Goal: Information Seeking & Learning: Find specific fact

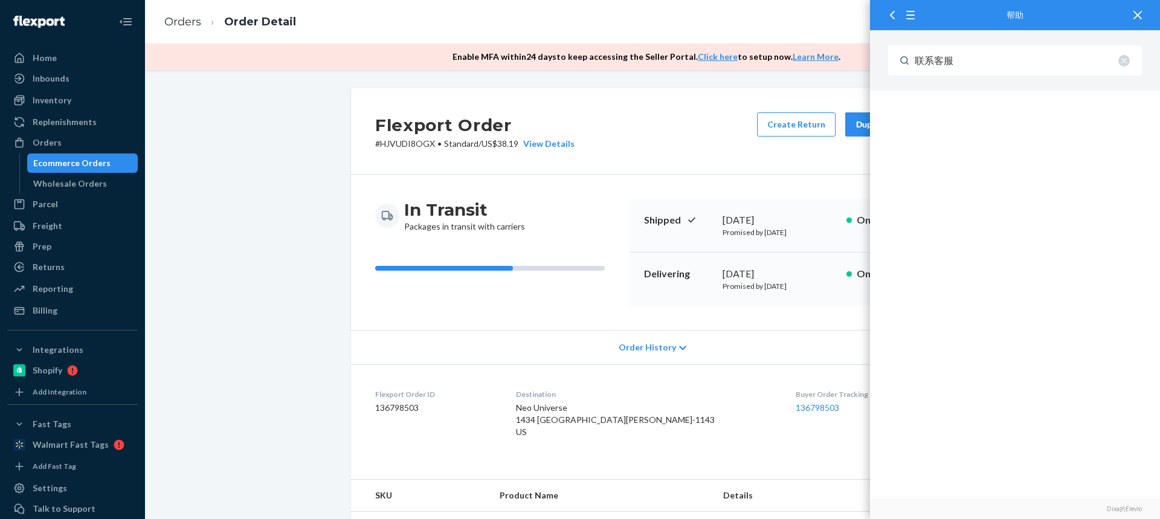
click at [185, 21] on link "Orders" at bounding box center [182, 21] width 37 height 13
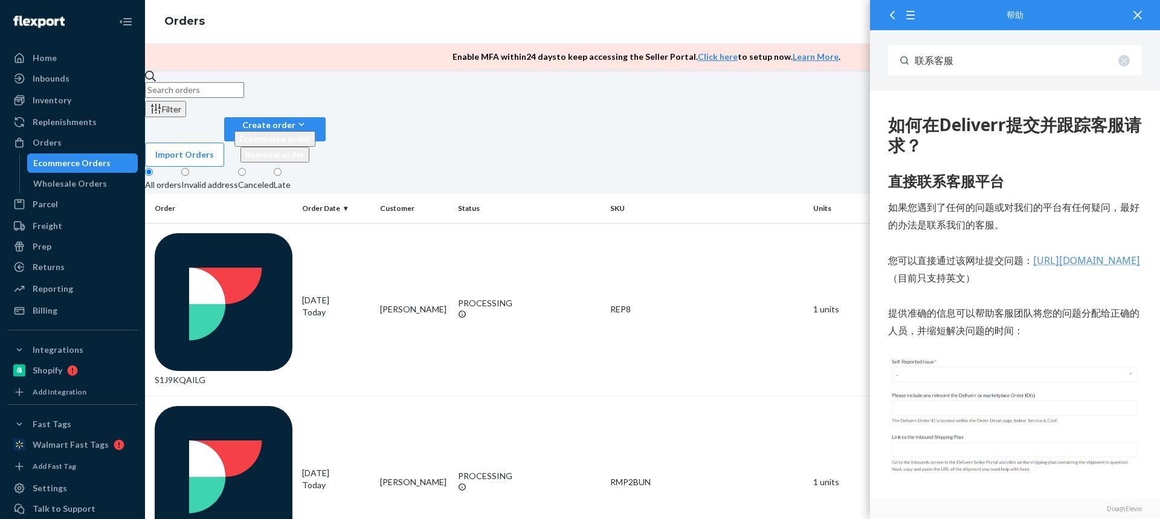
scroll to position [521, 0]
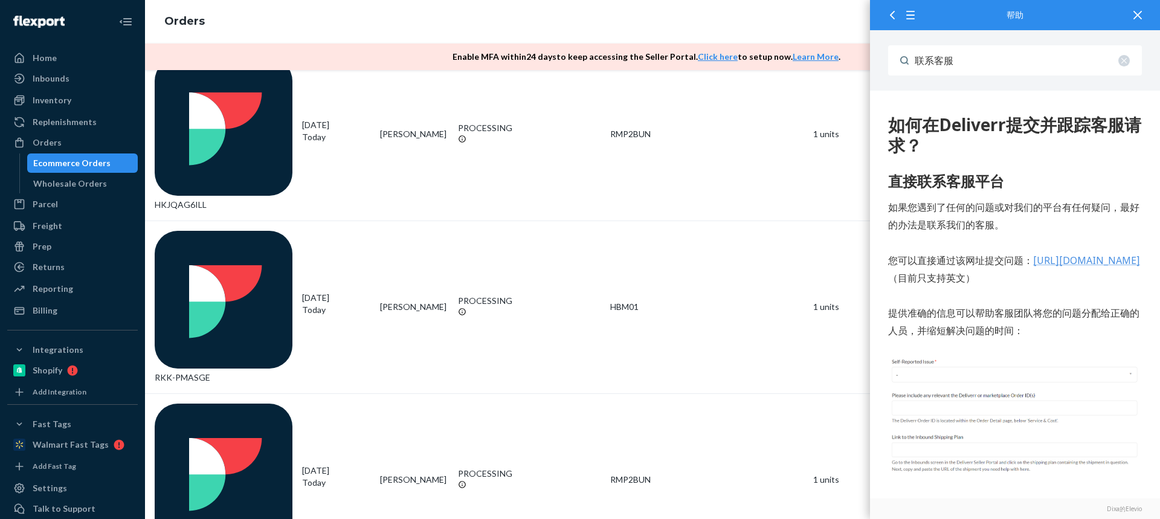
click at [1138, 18] on icon at bounding box center [1137, 15] width 8 height 8
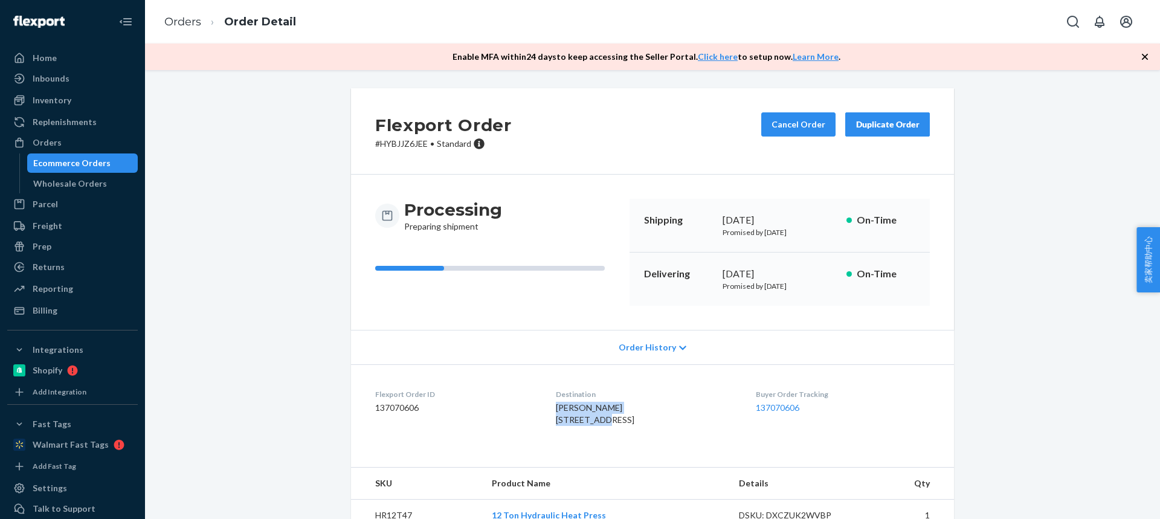
drag, startPoint x: 563, startPoint y: 411, endPoint x: 604, endPoint y: 416, distance: 41.4
click at [605, 417] on dl "Flexport Order ID 137070606 Destination [PERSON_NAME][GEOGRAPHIC_DATA][STREET_A…" at bounding box center [652, 409] width 603 height 91
copy span "[PERSON_NAME][GEOGRAPHIC_DATA][STREET_ADDRESS]"
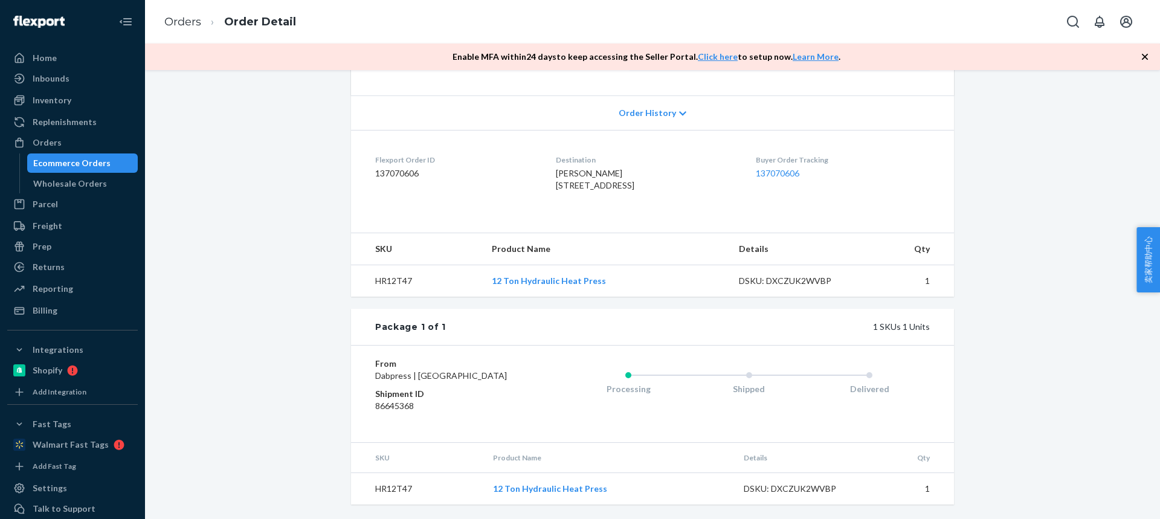
click at [391, 482] on td "HR12T47" at bounding box center [417, 489] width 132 height 32
copy td "HR12T47"
click at [176, 25] on link "Orders" at bounding box center [182, 21] width 37 height 13
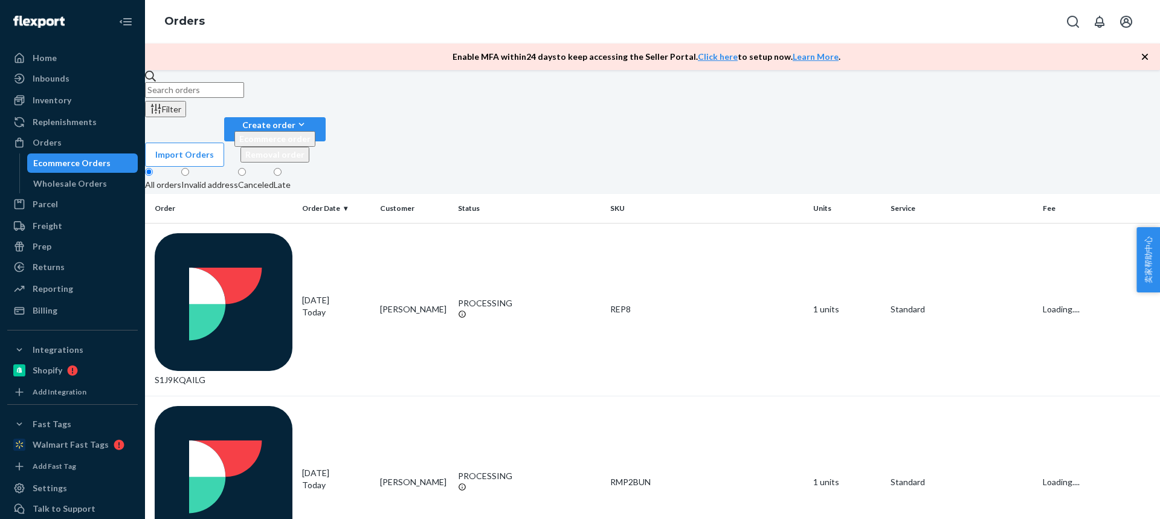
scroll to position [521, 0]
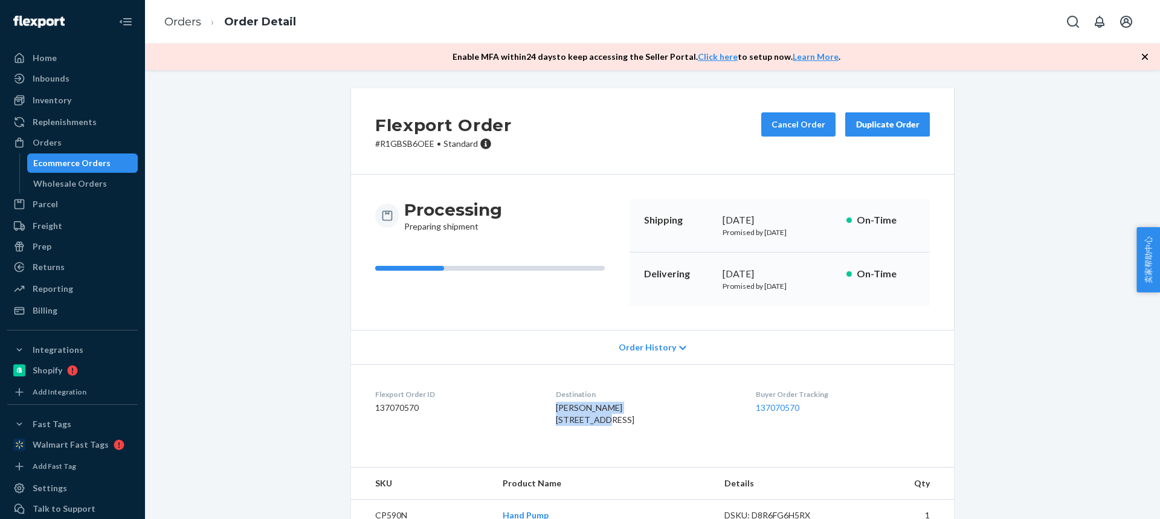
drag, startPoint x: 580, startPoint y: 421, endPoint x: 542, endPoint y: 411, distance: 38.8
click at [556, 411] on div "[PERSON_NAME] [STREET_ADDRESS]" at bounding box center [646, 414] width 180 height 24
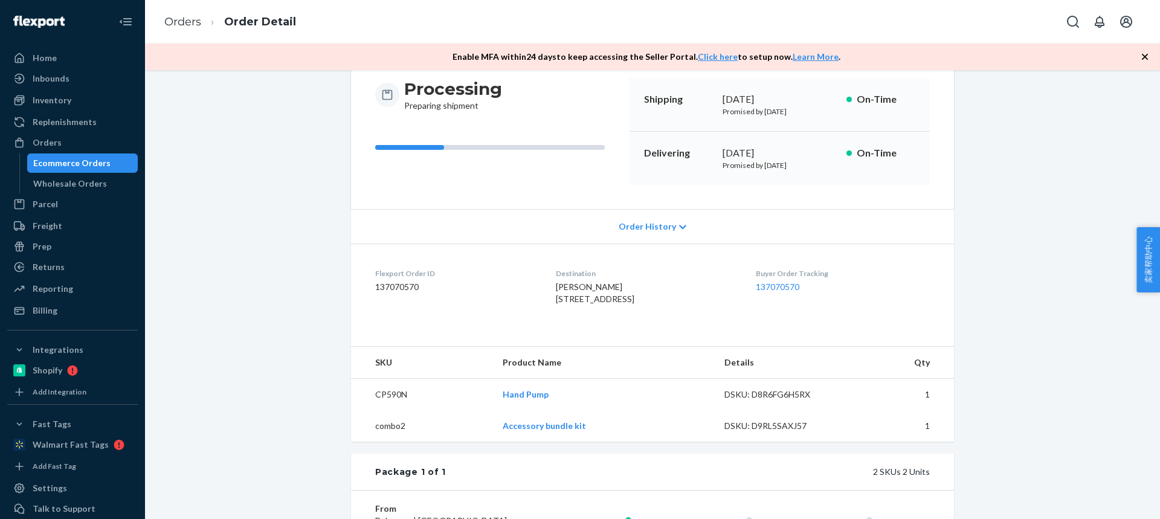
scroll to position [242, 0]
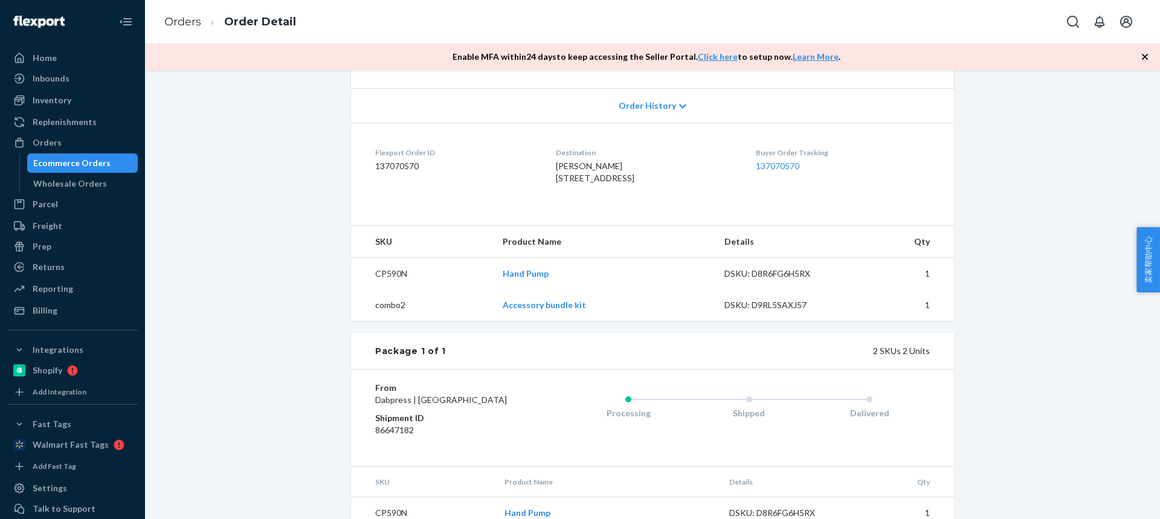
click at [382, 290] on td "CP590N" at bounding box center [422, 274] width 142 height 32
copy td "CP590N"
drag, startPoint x: 498, startPoint y: 333, endPoint x: 536, endPoint y: 332, distance: 38.1
click at [537, 321] on td "Accessory bundle kit" at bounding box center [604, 304] width 222 height 31
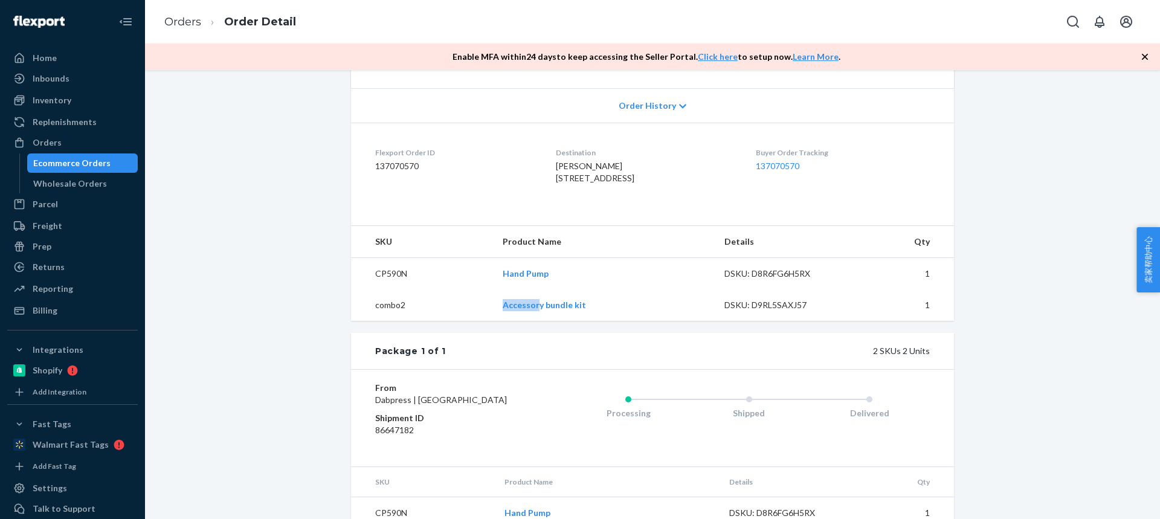
copy link "Accessor"
click at [179, 18] on link "Orders" at bounding box center [182, 21] width 37 height 13
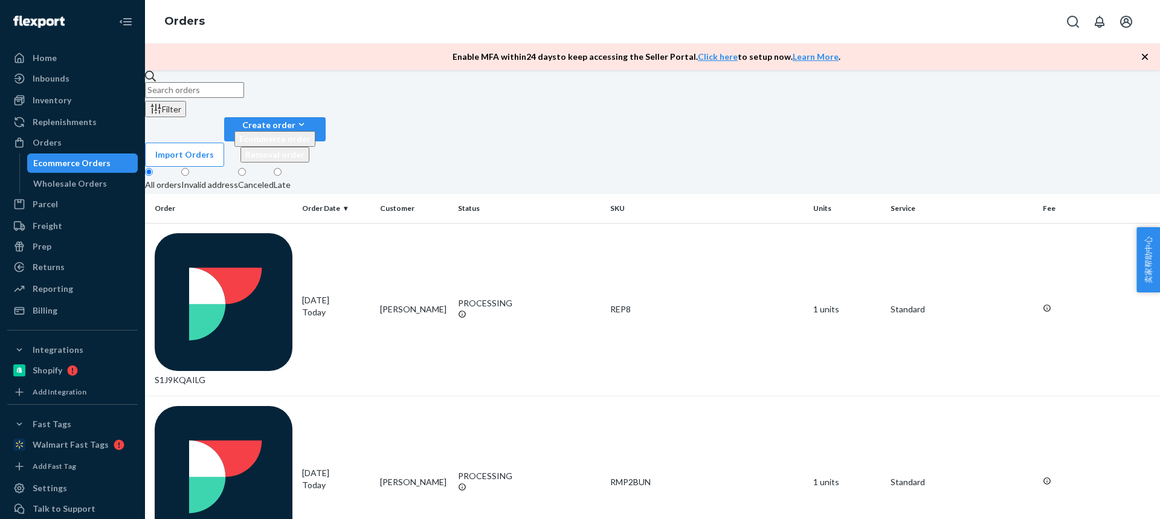
scroll to position [436, 0]
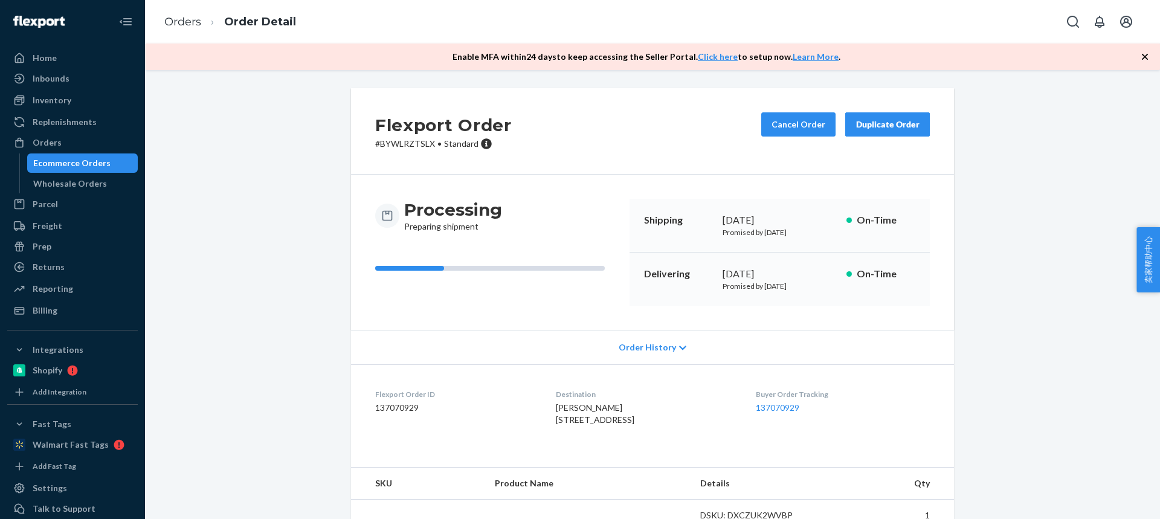
drag, startPoint x: 637, startPoint y: 421, endPoint x: 538, endPoint y: 407, distance: 100.0
click at [538, 407] on dl "Flexport Order ID 137070929 Destination [PERSON_NAME] [STREET_ADDRESS] US Buyer…" at bounding box center [652, 409] width 603 height 91
copy span "[PERSON_NAME] 2023 Quartet Loop Unit 3"
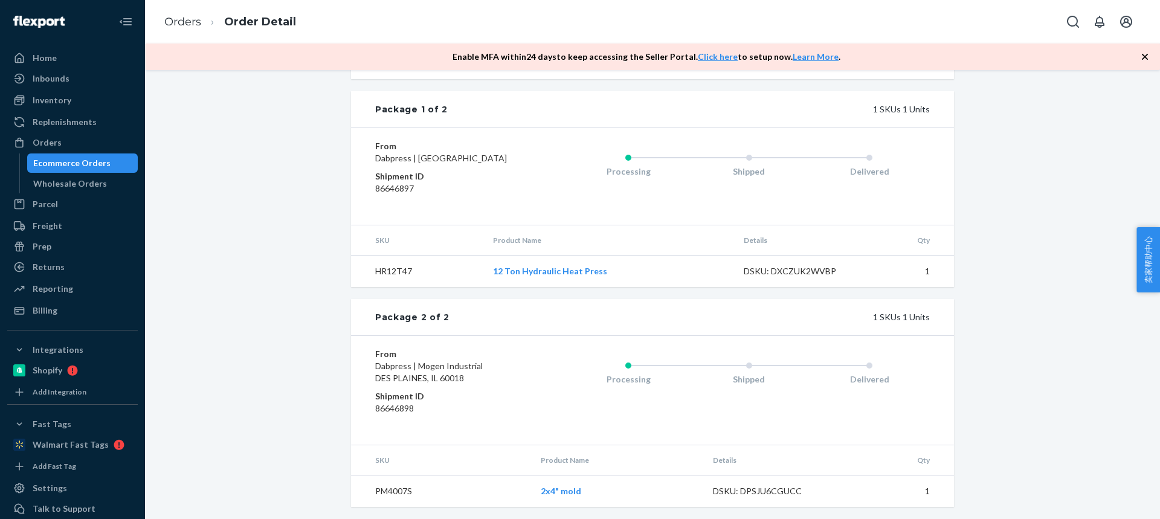
scroll to position [242, 0]
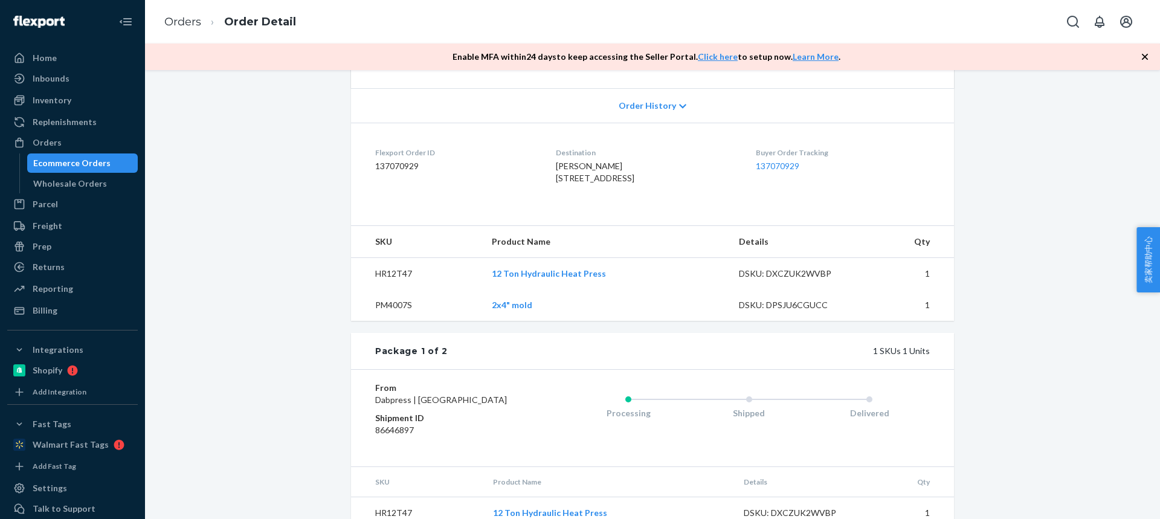
click at [388, 290] on td "HR12T47" at bounding box center [416, 274] width 131 height 32
copy td "HR12T47"
click at [399, 321] on td "PM4007S" at bounding box center [416, 304] width 131 height 31
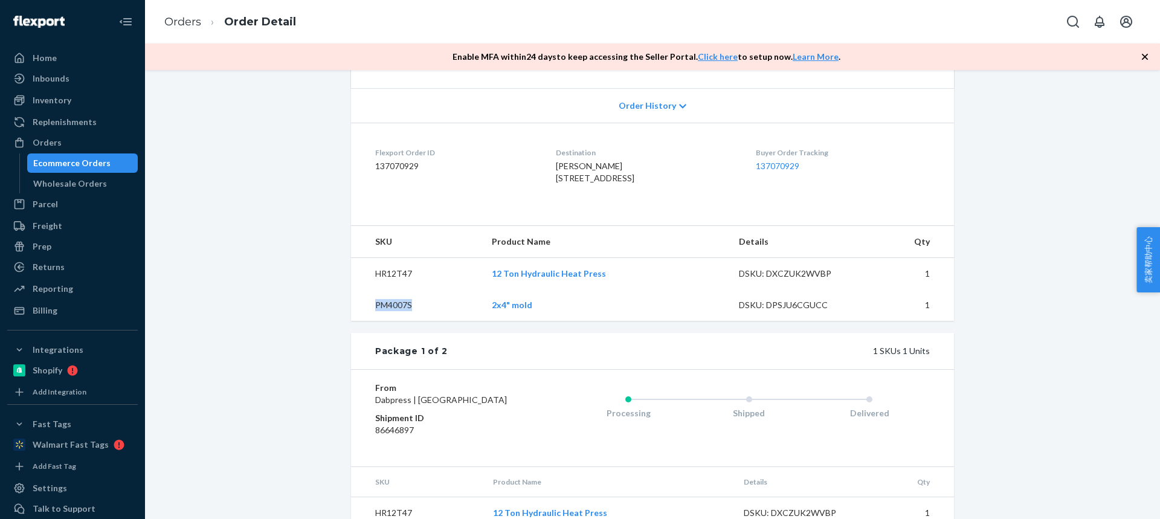
copy td "PM4007S"
click at [185, 21] on link "Orders" at bounding box center [182, 21] width 37 height 13
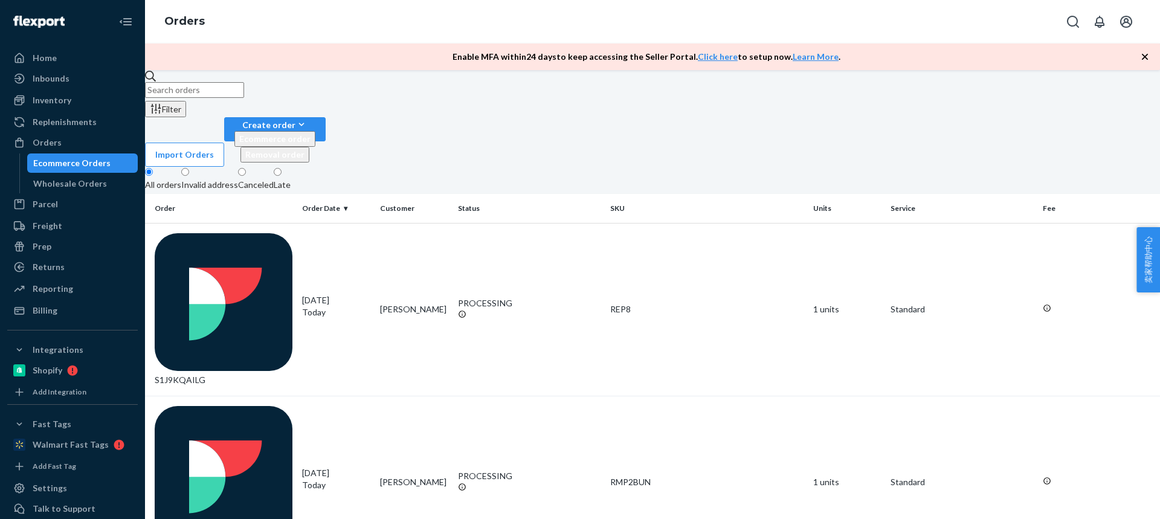
scroll to position [436, 0]
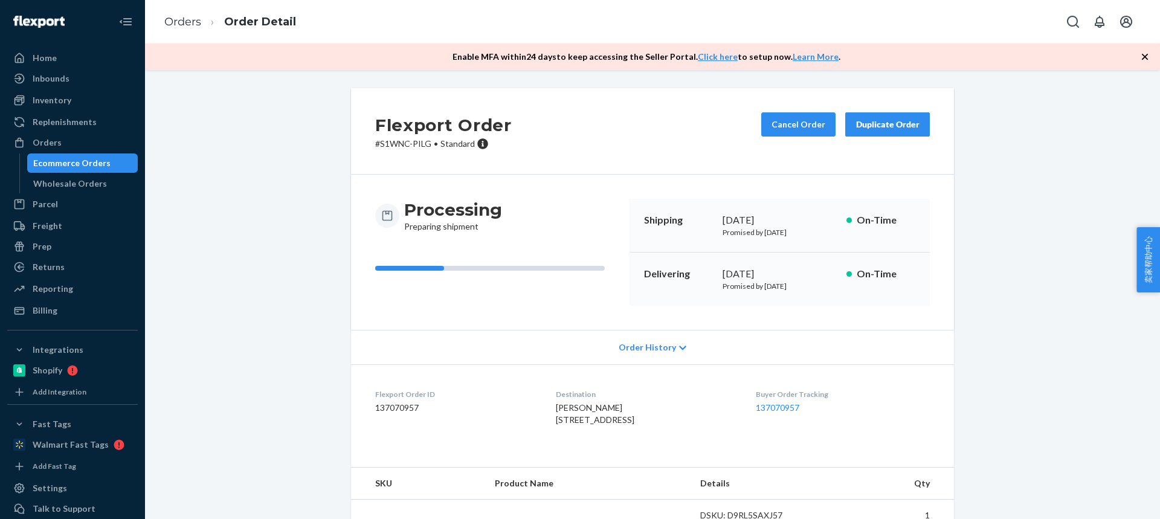
drag, startPoint x: 620, startPoint y: 415, endPoint x: 541, endPoint y: 402, distance: 80.2
click at [556, 402] on div "[PERSON_NAME] [STREET_ADDRESS]" at bounding box center [646, 414] width 180 height 24
copy span "[PERSON_NAME] 2023 Quartet Loop Unit 3"
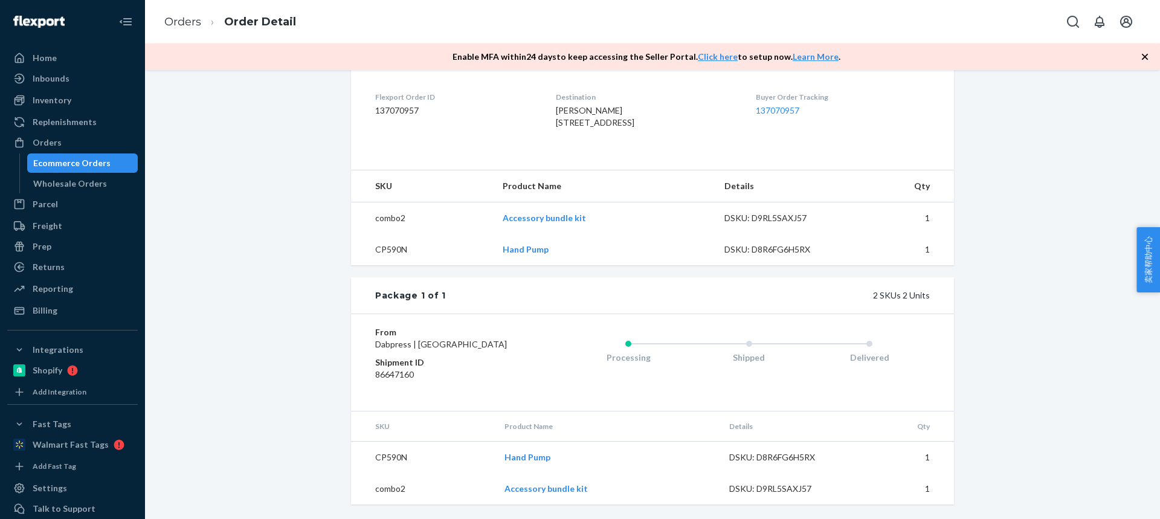
click at [383, 234] on td "CP590N" at bounding box center [422, 249] width 142 height 31
copy td "CP590N"
drag, startPoint x: 487, startPoint y: 207, endPoint x: 536, endPoint y: 205, distance: 48.4
click at [536, 206] on tr "combo2 Accessory bundle kit DSKU: D9RL5SAXJ57 1" at bounding box center [652, 218] width 603 height 32
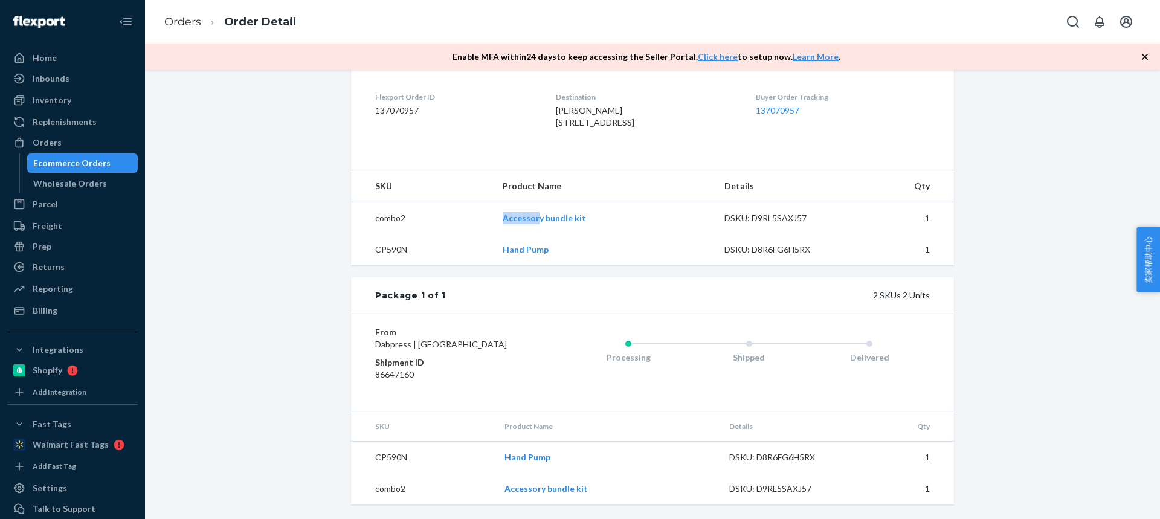
copy tr "Accessor"
click at [179, 22] on link "Orders" at bounding box center [182, 21] width 37 height 13
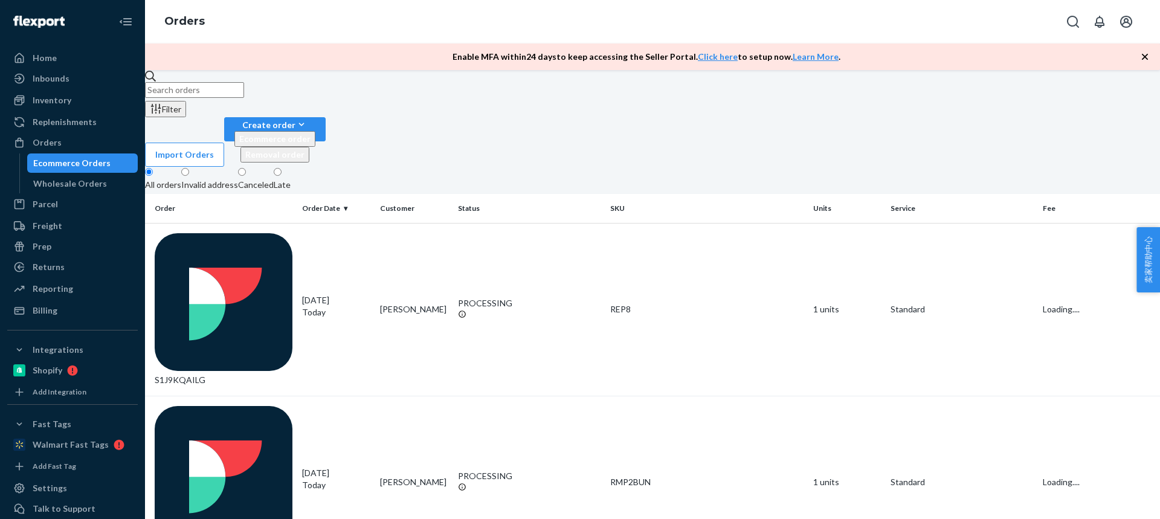
scroll to position [393, 0]
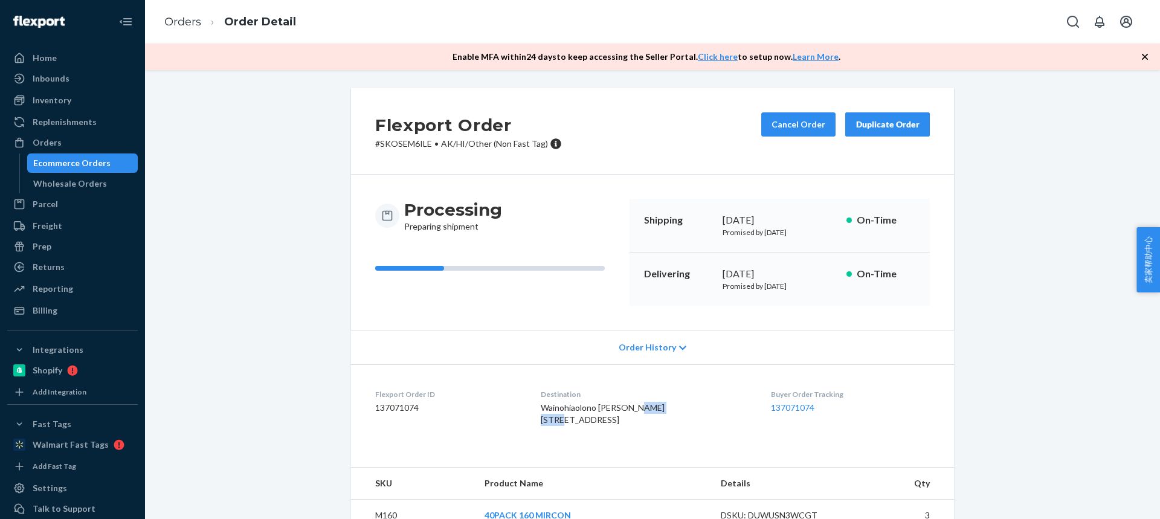
drag, startPoint x: 570, startPoint y: 420, endPoint x: 598, endPoint y: 422, distance: 28.4
click at [599, 422] on dl "Flexport Order ID 137071074 Destination [GEOGRAPHIC_DATA] [PERSON_NAME] [STREET…" at bounding box center [652, 409] width 603 height 91
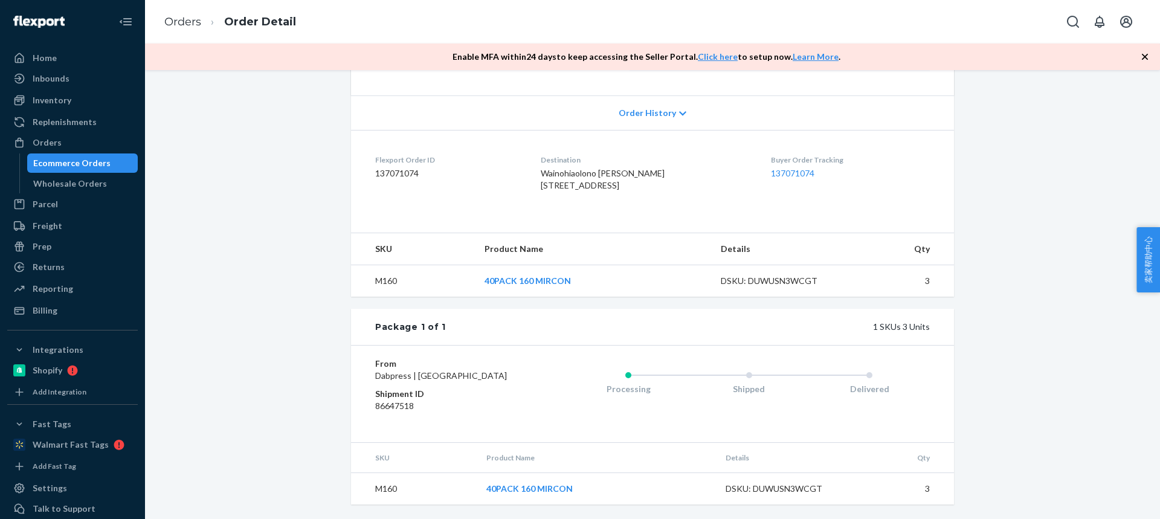
click at [382, 274] on td "M160" at bounding box center [413, 281] width 124 height 32
click at [396, 266] on td "M160" at bounding box center [413, 281] width 124 height 32
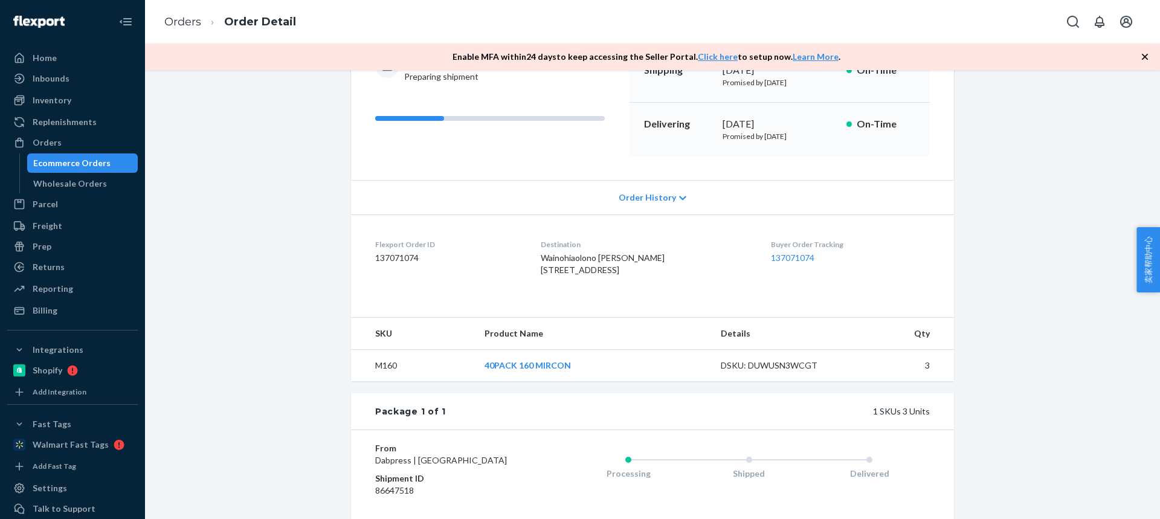
scroll to position [0, 0]
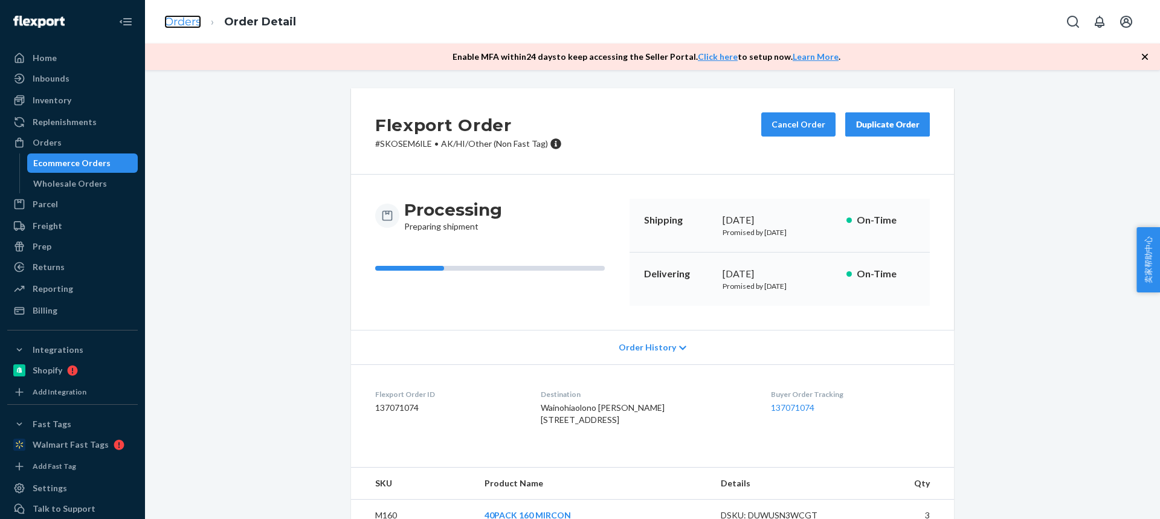
click at [196, 23] on link "Orders" at bounding box center [182, 21] width 37 height 13
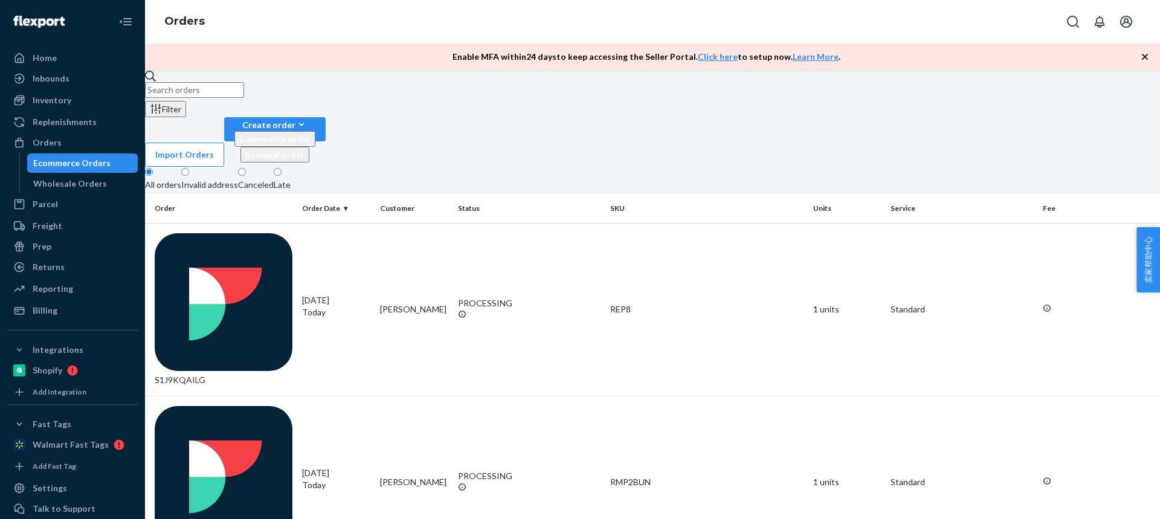
scroll to position [349, 0]
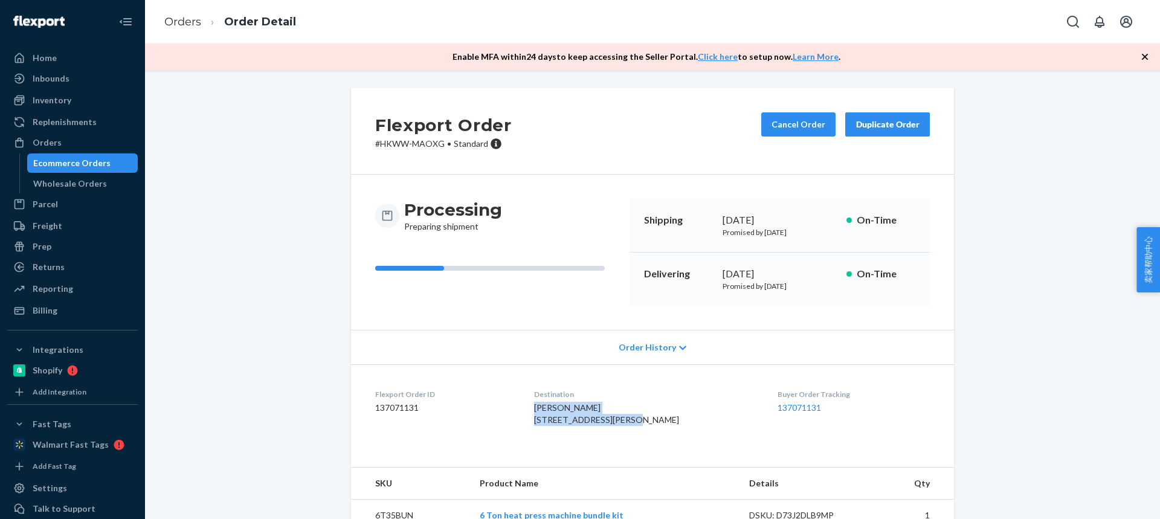
drag, startPoint x: 613, startPoint y: 420, endPoint x: 536, endPoint y: 407, distance: 78.3
click at [536, 408] on dl "Flexport Order ID 137071131 Destination [PERSON_NAME] [STREET_ADDRESS][PERSON_N…" at bounding box center [652, 409] width 603 height 91
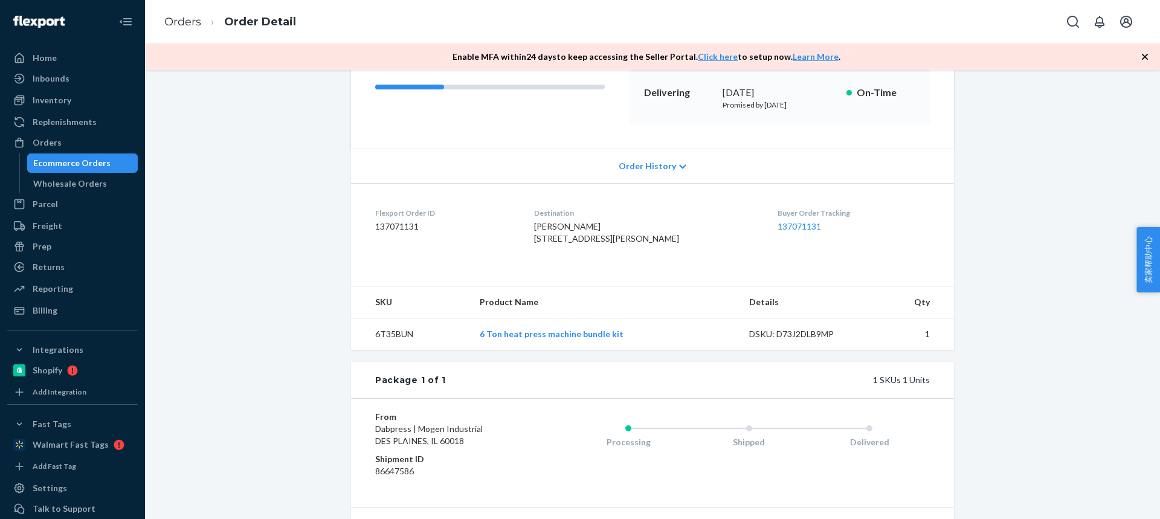
scroll to position [271, 0]
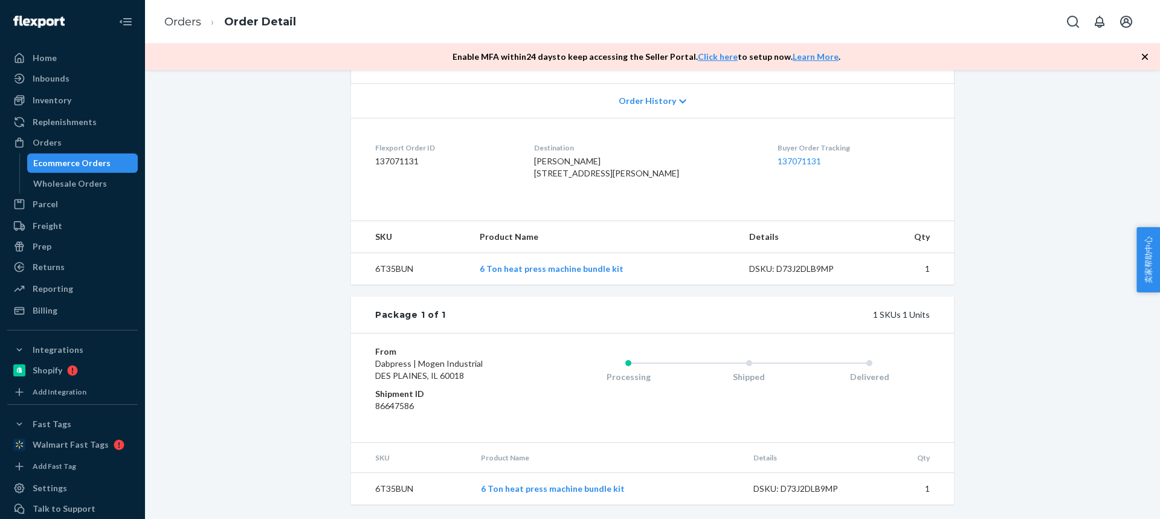
click at [386, 274] on td "6T35BUN" at bounding box center [410, 269] width 119 height 32
click at [184, 24] on link "Orders" at bounding box center [182, 21] width 37 height 13
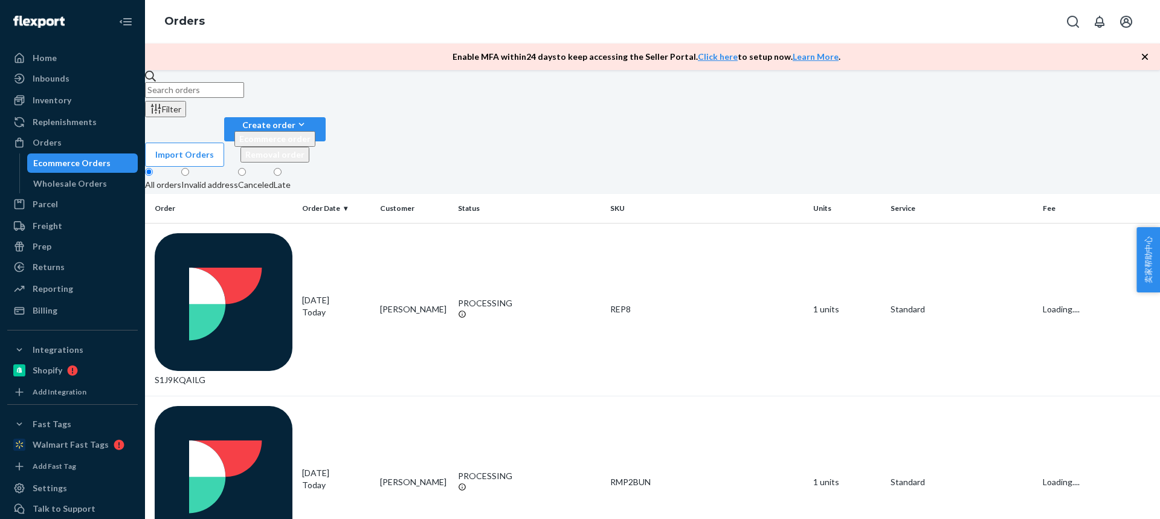
scroll to position [307, 0]
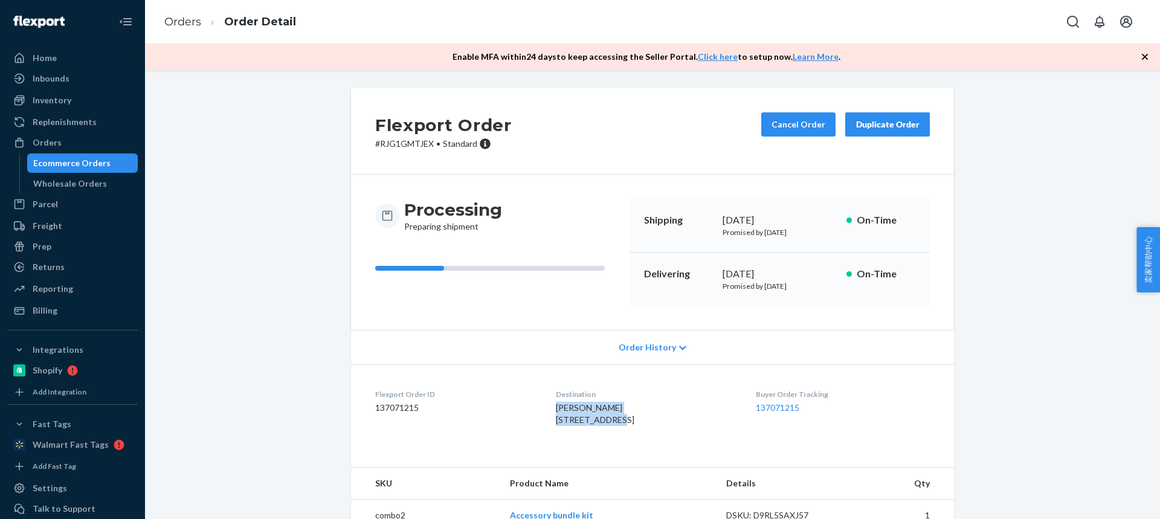
drag, startPoint x: 614, startPoint y: 419, endPoint x: 539, endPoint y: 411, distance: 74.8
click at [539, 411] on dl "Flexport Order ID 137071215 Destination [PERSON_NAME] [STREET_ADDRESS]-1034 US …" at bounding box center [652, 409] width 603 height 91
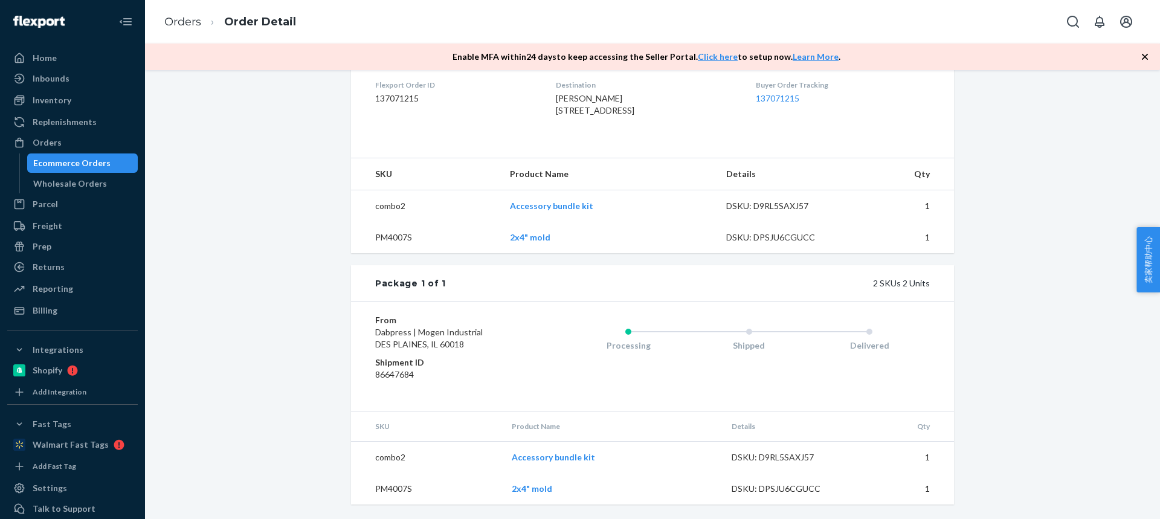
click at [381, 238] on td "PM4007S" at bounding box center [425, 237] width 149 height 31
drag, startPoint x: 492, startPoint y: 205, endPoint x: 542, endPoint y: 205, distance: 50.1
click at [542, 205] on tr "combo2 Accessory bundle kit DSKU: D9RL5SAXJ57 1" at bounding box center [652, 206] width 603 height 32
click at [182, 25] on link "Orders" at bounding box center [182, 21] width 37 height 13
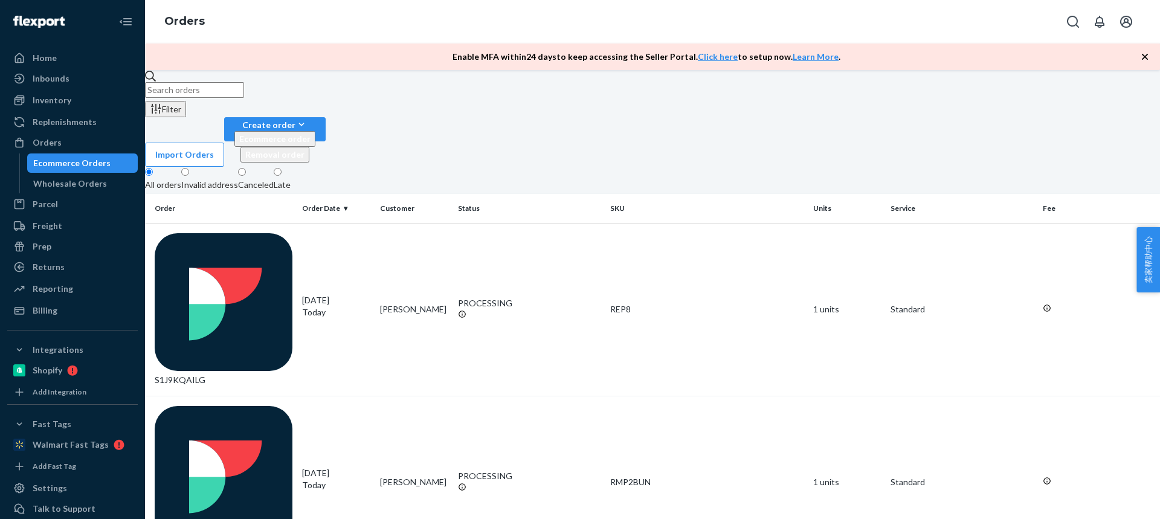
scroll to position [265, 0]
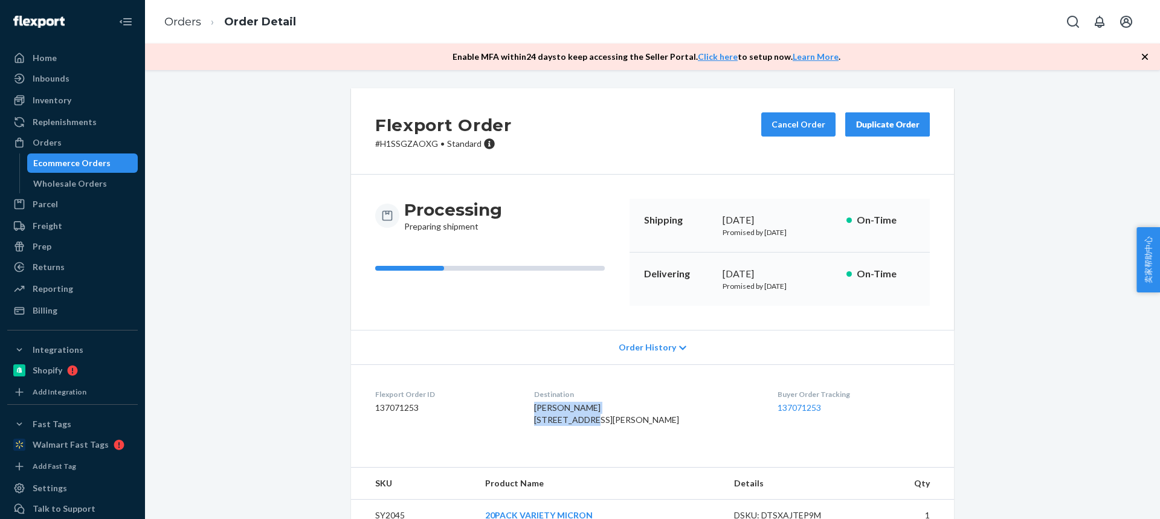
drag, startPoint x: 592, startPoint y: 420, endPoint x: 539, endPoint y: 410, distance: 53.4
click at [540, 411] on dl "Flexport Order ID 137071253 Destination [PERSON_NAME] [STREET_ADDRESS][PERSON_N…" at bounding box center [652, 409] width 603 height 91
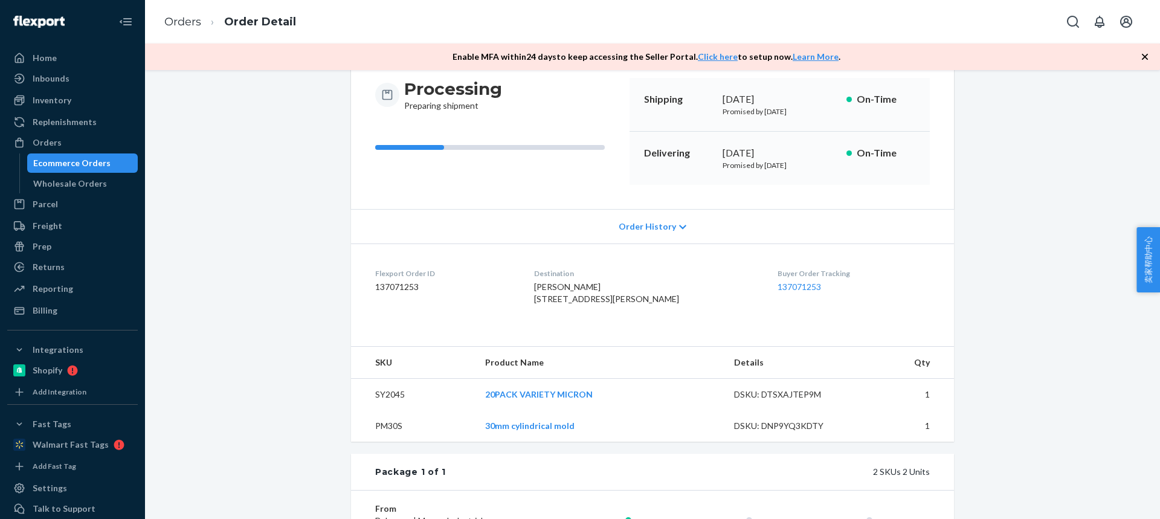
scroll to position [302, 0]
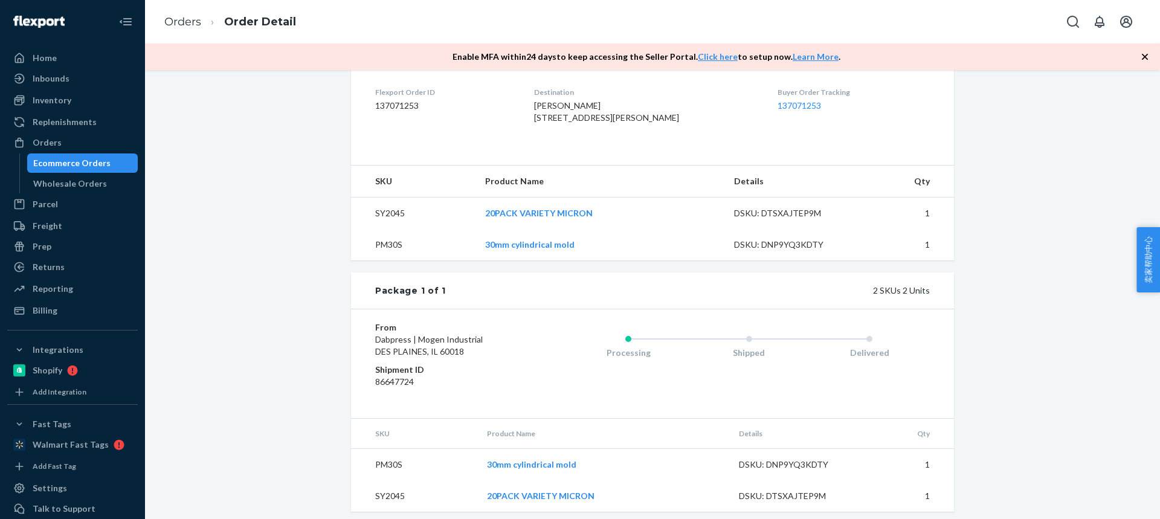
click at [388, 230] on td "SY2045" at bounding box center [413, 214] width 124 height 32
click at [381, 230] on td "SY2045" at bounding box center [413, 214] width 124 height 32
click at [174, 24] on link "Orders" at bounding box center [182, 21] width 37 height 13
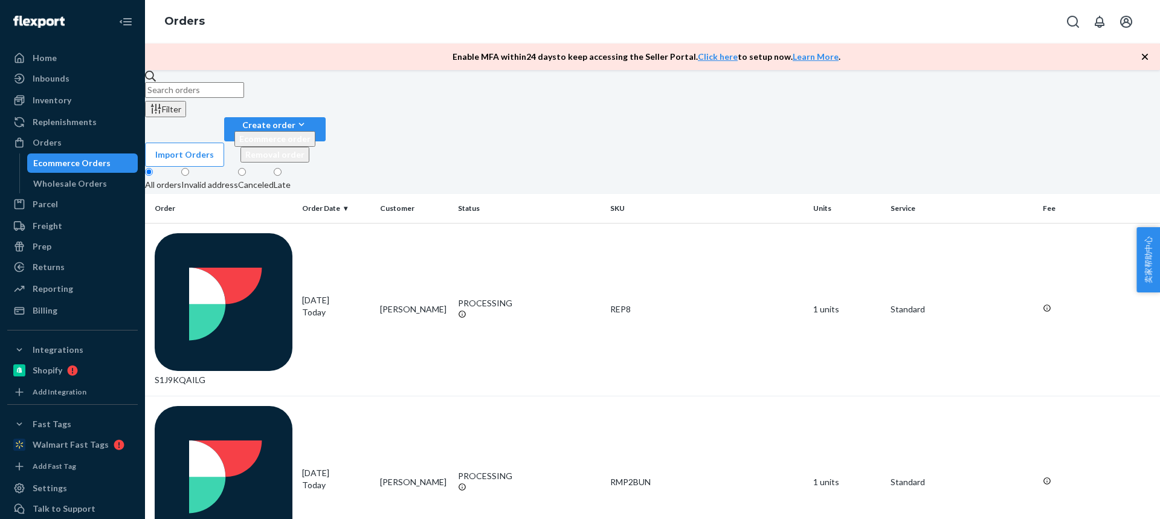
scroll to position [8, 0]
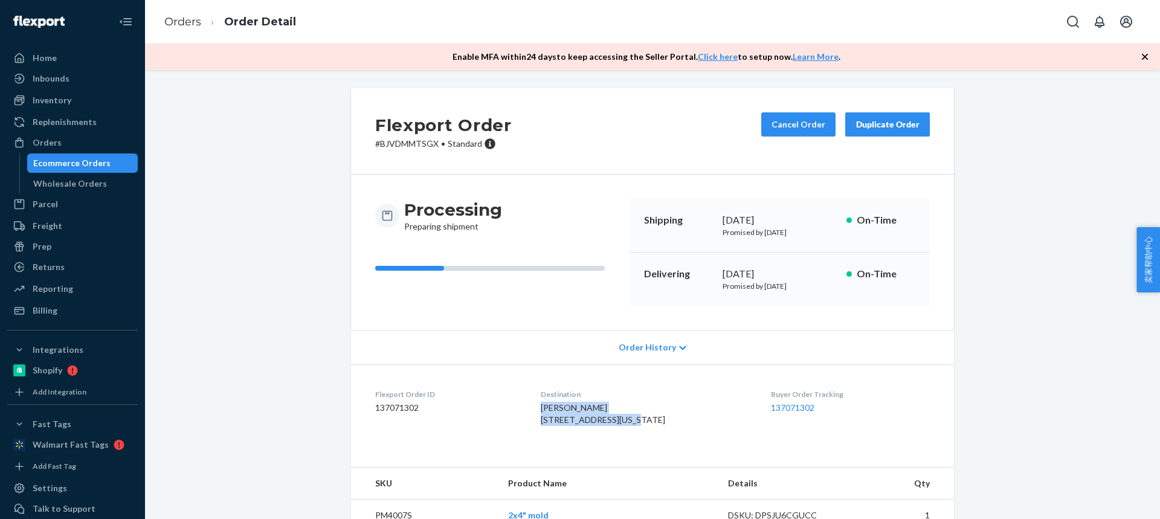
drag, startPoint x: 576, startPoint y: 416, endPoint x: 538, endPoint y: 414, distance: 38.1
click at [538, 414] on dl "Flexport Order ID 137071302 Destination [PERSON_NAME] [STREET_ADDRESS][US_STATE…" at bounding box center [652, 409] width 603 height 91
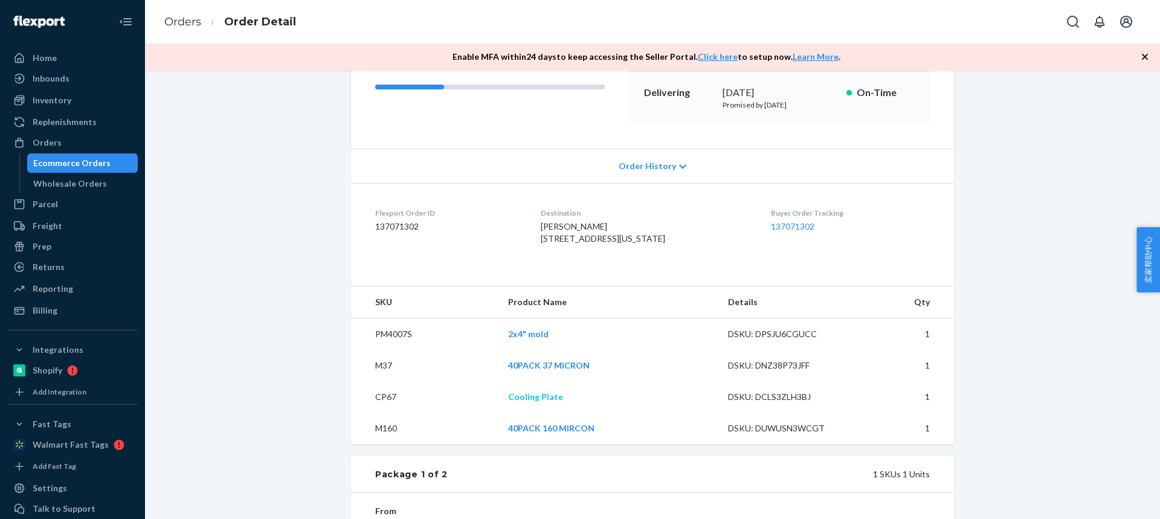
scroll to position [302, 0]
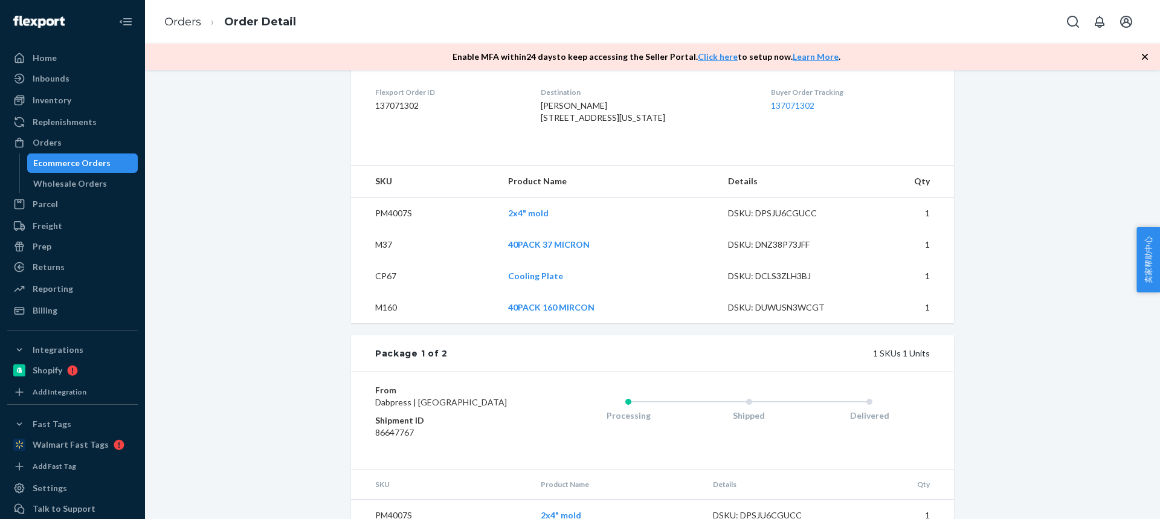
click at [397, 230] on td "PM4007S" at bounding box center [424, 214] width 147 height 32
click at [377, 260] on td "M37" at bounding box center [424, 244] width 147 height 31
click at [380, 292] on td "CP67" at bounding box center [424, 275] width 147 height 31
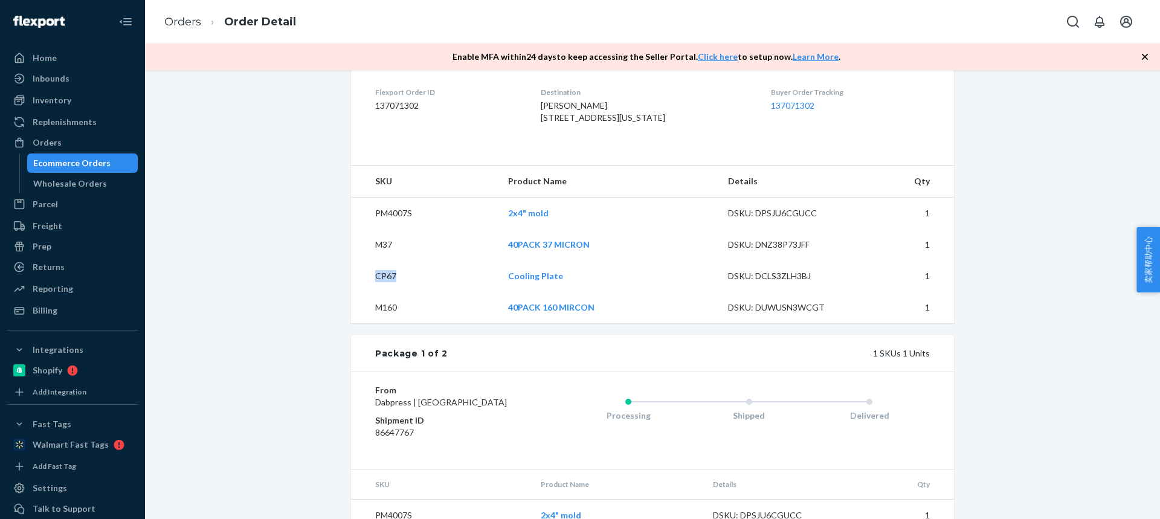
click at [380, 292] on td "CP67" at bounding box center [424, 275] width 147 height 31
drag, startPoint x: 410, startPoint y: 327, endPoint x: 381, endPoint y: 332, distance: 29.4
click at [381, 323] on td "M160" at bounding box center [424, 307] width 147 height 31
click at [186, 22] on link "Orders" at bounding box center [182, 21] width 37 height 13
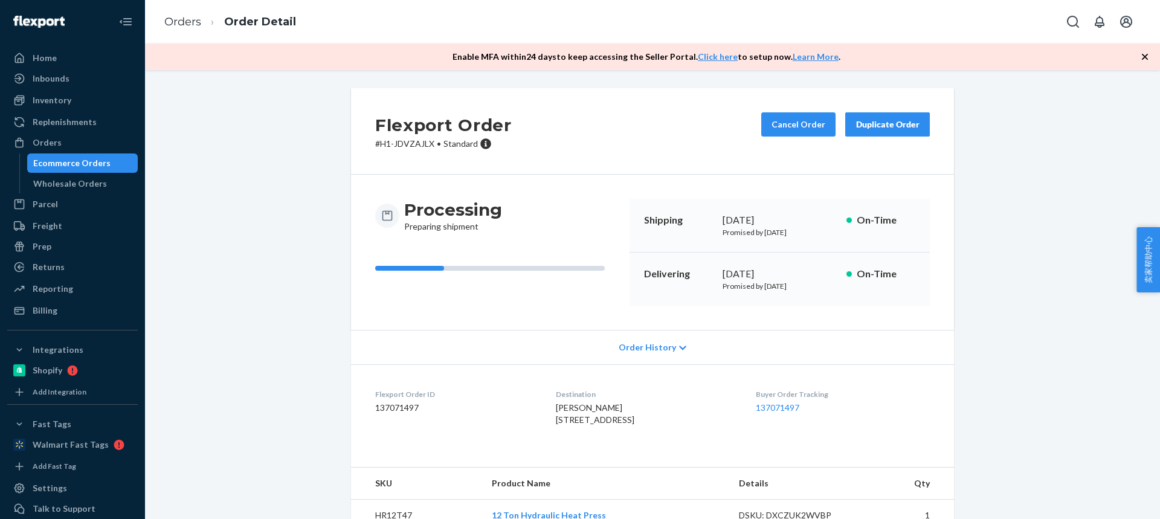
drag, startPoint x: 593, startPoint y: 422, endPoint x: 536, endPoint y: 408, distance: 58.3
click at [536, 408] on dl "Flexport Order ID 137071497 Destination [GEOGRAPHIC_DATA][PERSON_NAME] [STREET_…" at bounding box center [652, 409] width 603 height 91
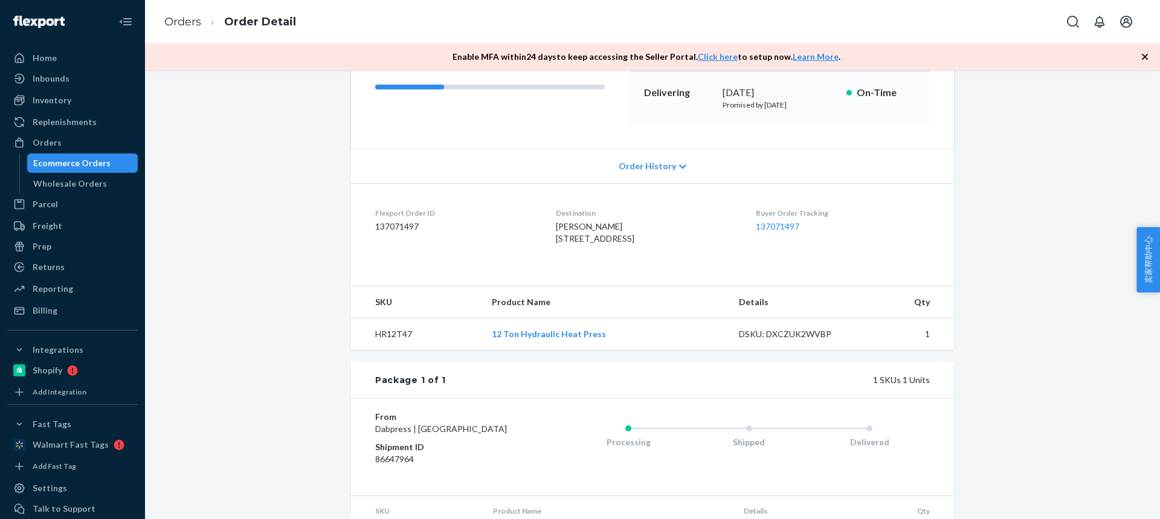
scroll to position [271, 0]
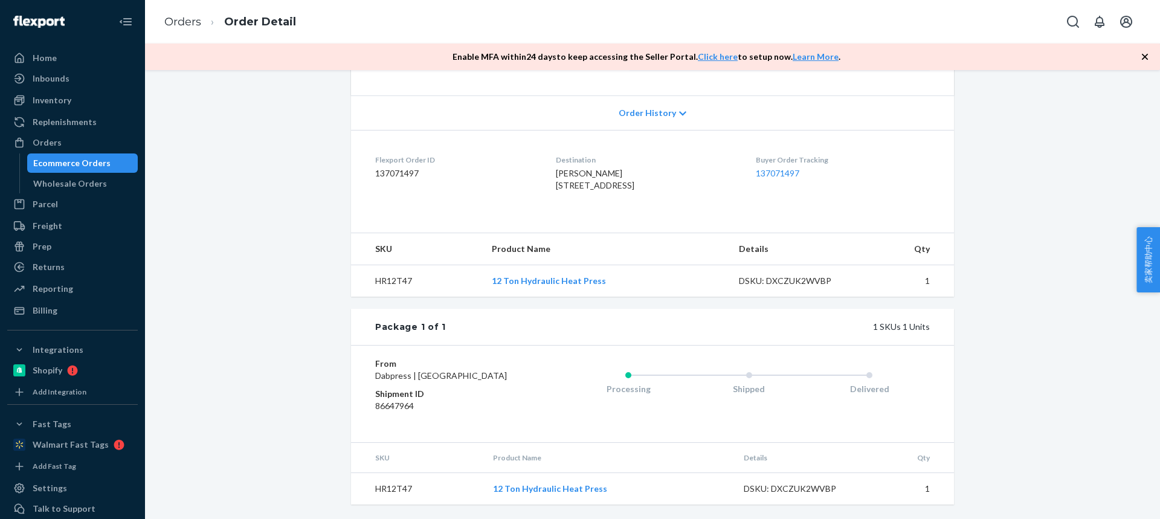
click at [396, 265] on td "HR12T47" at bounding box center [416, 281] width 131 height 32
click at [187, 25] on link "Orders" at bounding box center [182, 21] width 37 height 13
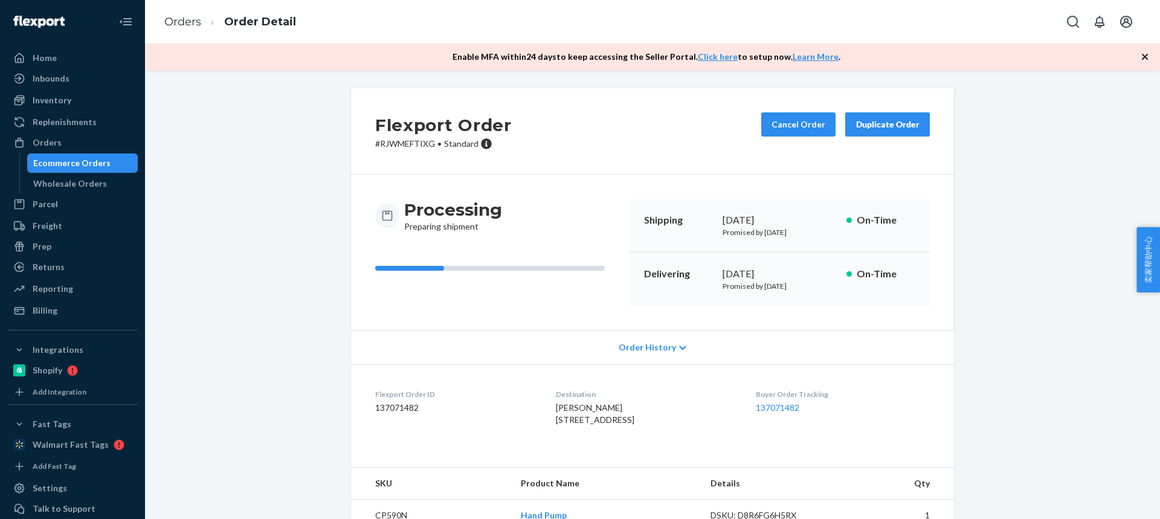
drag, startPoint x: 554, startPoint y: 417, endPoint x: 542, endPoint y: 413, distance: 13.4
click at [542, 413] on dl "Flexport Order ID 137071482 Destination [GEOGRAPHIC_DATA][PERSON_NAME] [STREET_…" at bounding box center [652, 409] width 603 height 91
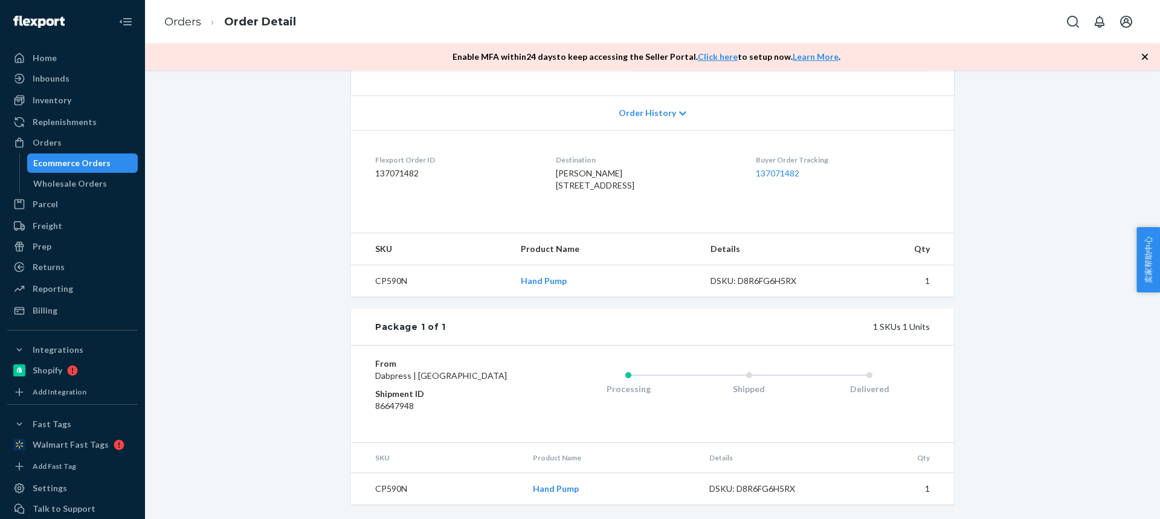
scroll to position [271, 0]
click at [383, 272] on td "CP590N" at bounding box center [431, 281] width 160 height 32
click at [187, 24] on link "Orders" at bounding box center [182, 21] width 37 height 13
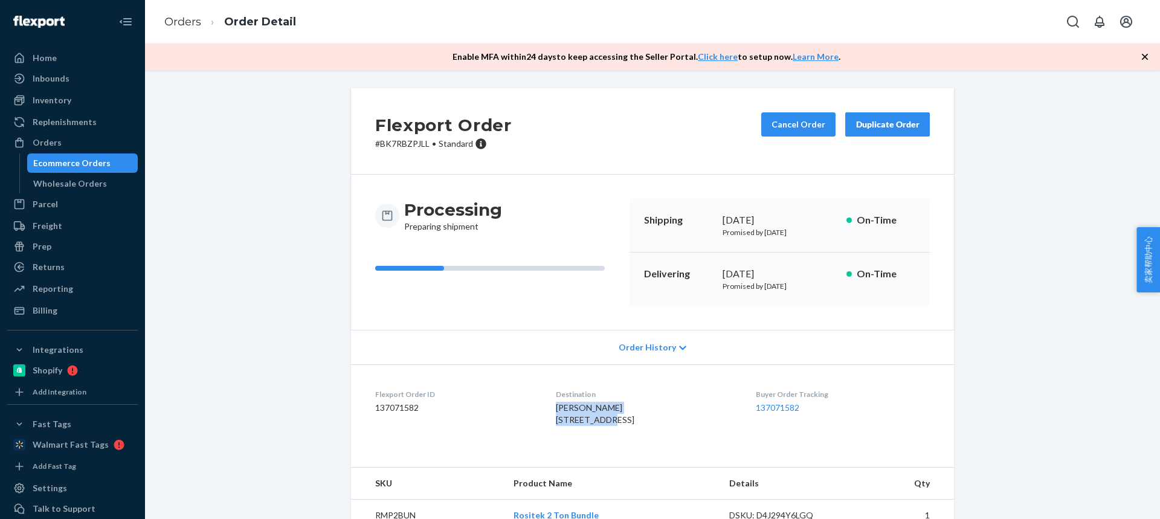
drag, startPoint x: 551, startPoint y: 417, endPoint x: 540, endPoint y: 411, distance: 12.7
click at [541, 411] on dl "Flexport Order ID 137071582 Destination [PERSON_NAME] [STREET_ADDRESS] US Buyer…" at bounding box center [652, 409] width 603 height 91
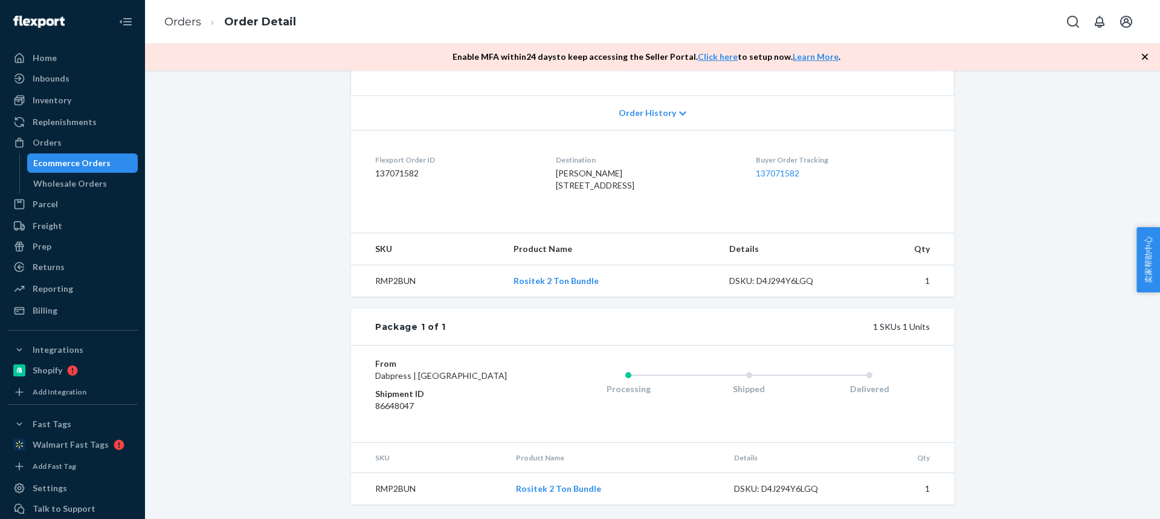
scroll to position [271, 0]
click at [387, 271] on td "RMP2BUN" at bounding box center [427, 281] width 153 height 32
drag, startPoint x: 188, startPoint y: 20, endPoint x: 222, endPoint y: 55, distance: 48.7
click at [188, 20] on link "Orders" at bounding box center [182, 21] width 37 height 13
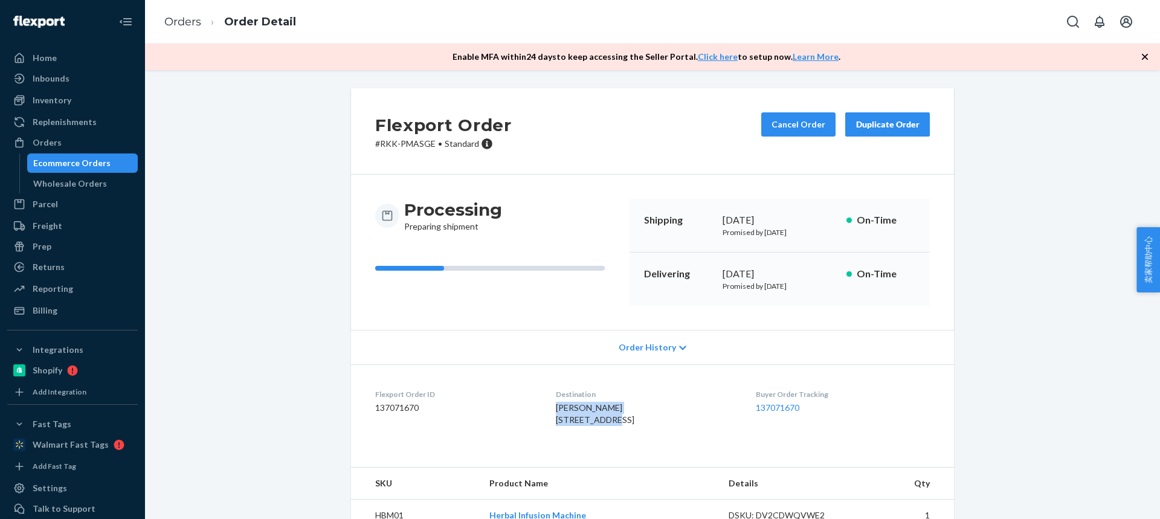
drag, startPoint x: 583, startPoint y: 420, endPoint x: 535, endPoint y: 409, distance: 49.1
click at [536, 410] on dl "Flexport Order ID 137071670 Destination [PERSON_NAME] [STREET_ADDRESS] US Buyer…" at bounding box center [652, 409] width 603 height 91
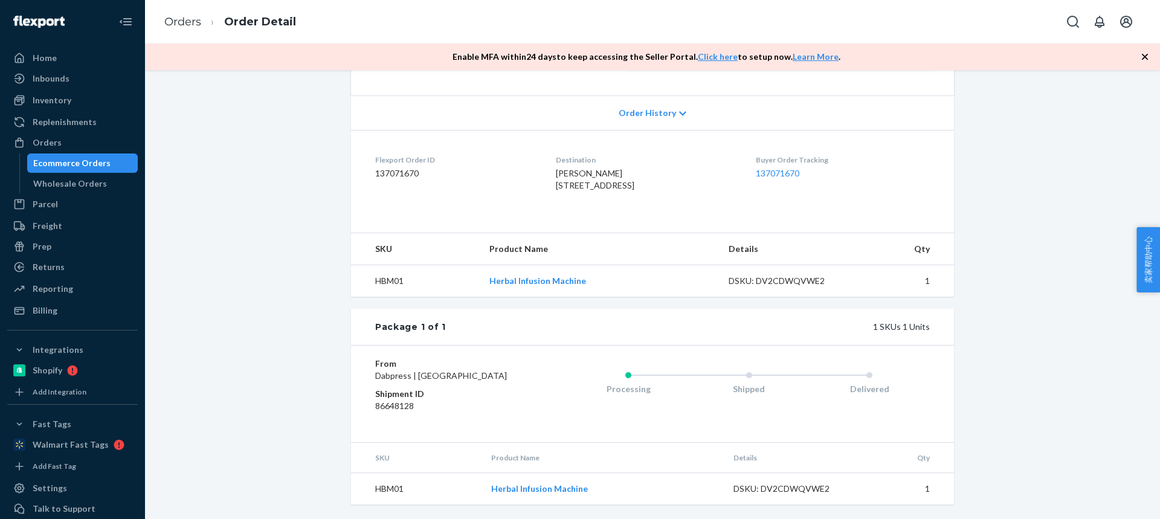
click at [386, 488] on td "HBM01" at bounding box center [416, 489] width 130 height 32
click at [184, 24] on link "Orders" at bounding box center [182, 21] width 37 height 13
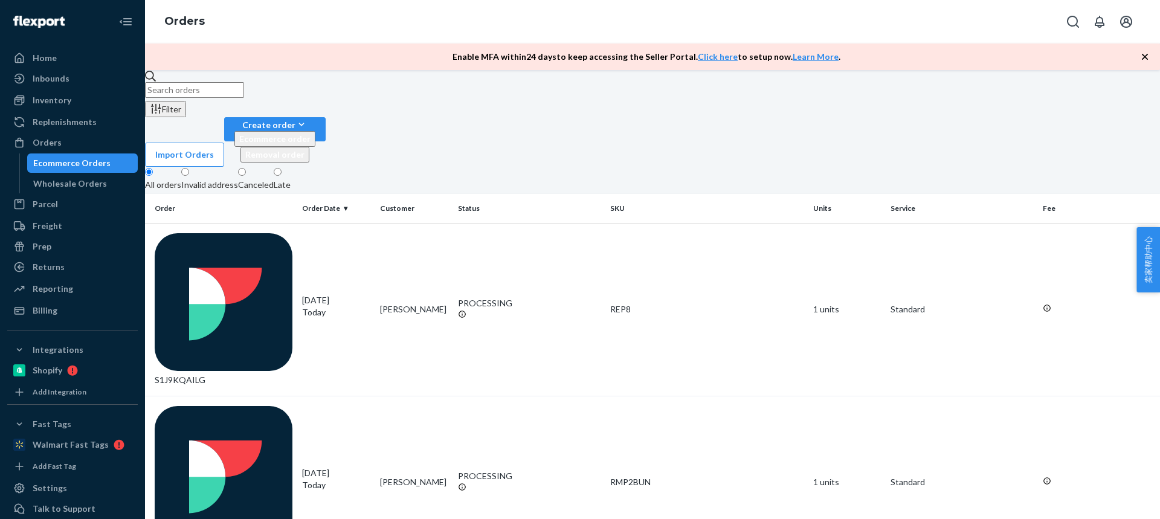
scroll to position [775, 0]
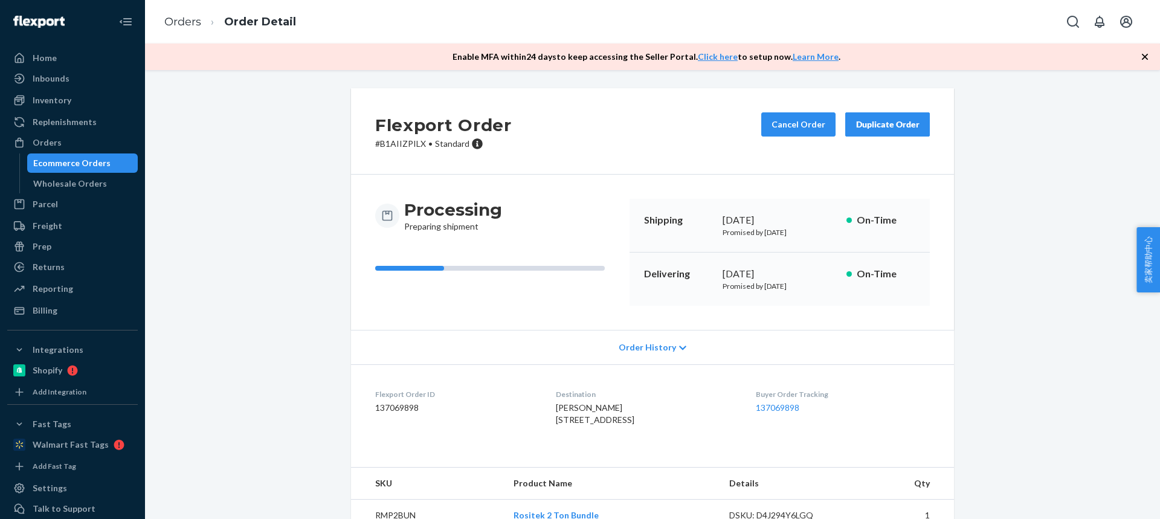
drag, startPoint x: 544, startPoint y: 416, endPoint x: 628, endPoint y: 419, distance: 84.6
click at [629, 419] on div "[PERSON_NAME] [STREET_ADDRESS]" at bounding box center [646, 414] width 180 height 24
click at [593, 425] on span "[PERSON_NAME] [STREET_ADDRESS]" at bounding box center [595, 413] width 79 height 22
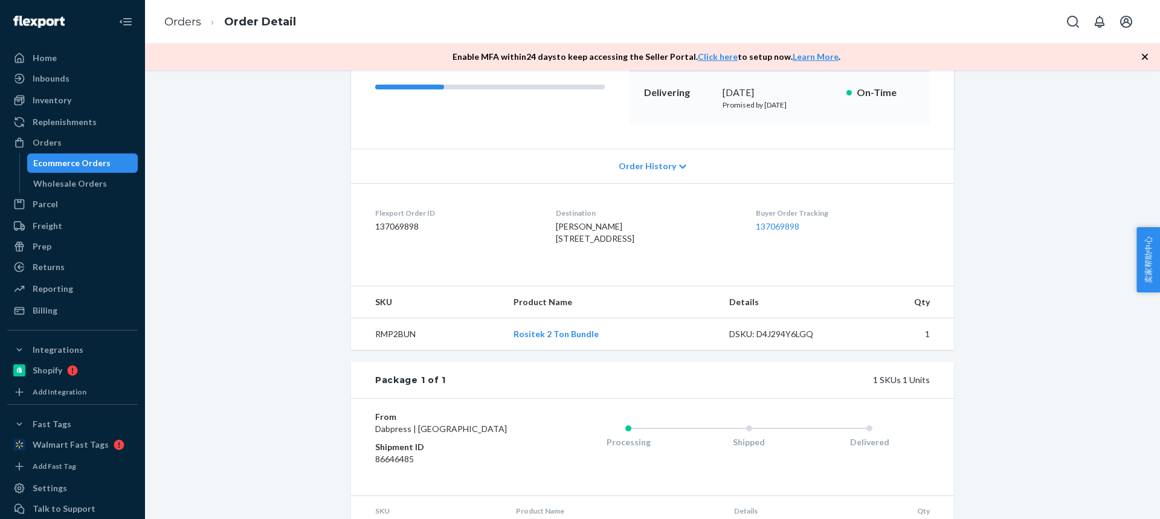
click at [394, 350] on td "RMP2BUN" at bounding box center [427, 334] width 153 height 32
click at [183, 18] on link "Orders" at bounding box center [182, 21] width 37 height 13
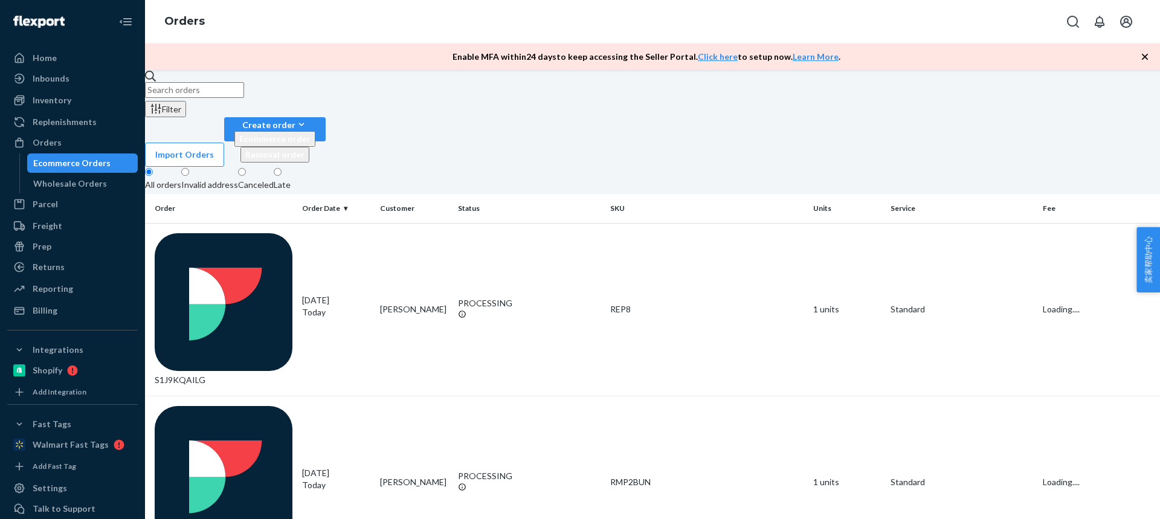
scroll to position [690, 0]
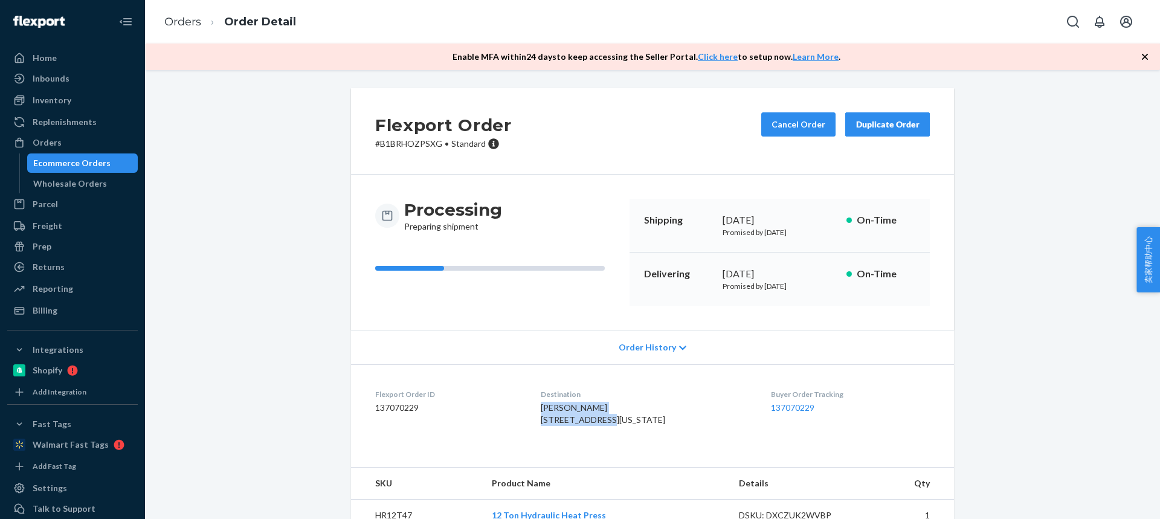
drag, startPoint x: 611, startPoint y: 425, endPoint x: 526, endPoint y: 404, distance: 87.0
click at [527, 405] on dl "Flexport Order ID 137070229 Destination [PERSON_NAME] [STREET_ADDRESS][US_STATE…" at bounding box center [652, 409] width 603 height 91
click at [530, 420] on dl "Flexport Order ID 137070229 Destination [PERSON_NAME] [STREET_ADDRESS][US_STATE…" at bounding box center [652, 409] width 603 height 91
click at [529, 410] on dl "Flexport Order ID 137070229 Destination [PERSON_NAME] [STREET_ADDRESS][US_STATE…" at bounding box center [652, 409] width 603 height 91
drag, startPoint x: 534, startPoint y: 419, endPoint x: 609, endPoint y: 420, distance: 74.9
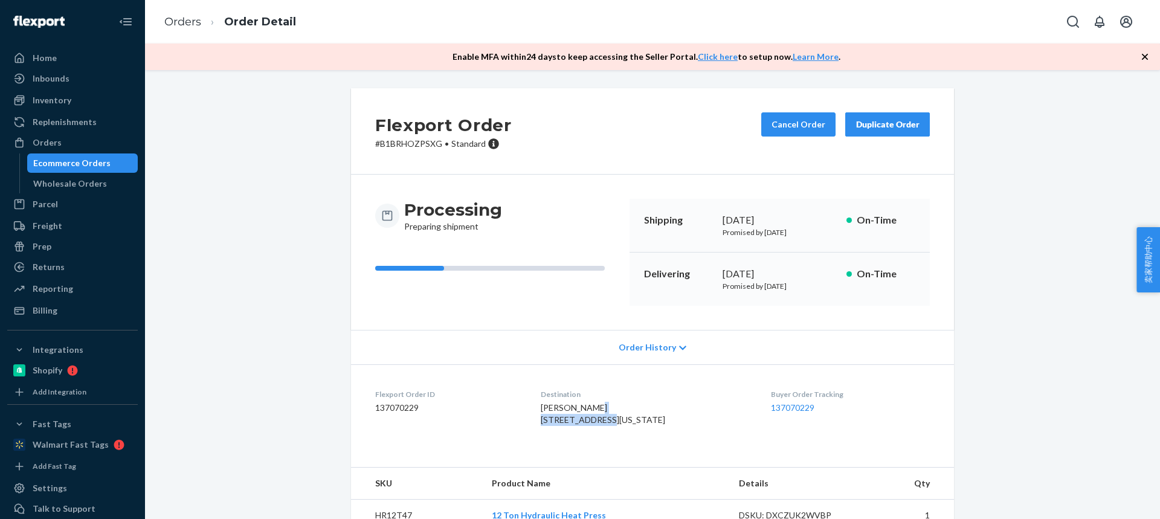
click at [609, 421] on div "[PERSON_NAME] [STREET_ADDRESS][US_STATE]" at bounding box center [646, 414] width 211 height 24
click at [606, 425] on span "[PERSON_NAME] [STREET_ADDRESS][US_STATE]" at bounding box center [603, 413] width 124 height 22
drag, startPoint x: 606, startPoint y: 432, endPoint x: 608, endPoint y: 426, distance: 6.9
click at [606, 425] on span "[PERSON_NAME] [STREET_ADDRESS][US_STATE]" at bounding box center [603, 413] width 124 height 22
click at [607, 425] on span "[PERSON_NAME] [STREET_ADDRESS][US_STATE]" at bounding box center [603, 413] width 124 height 22
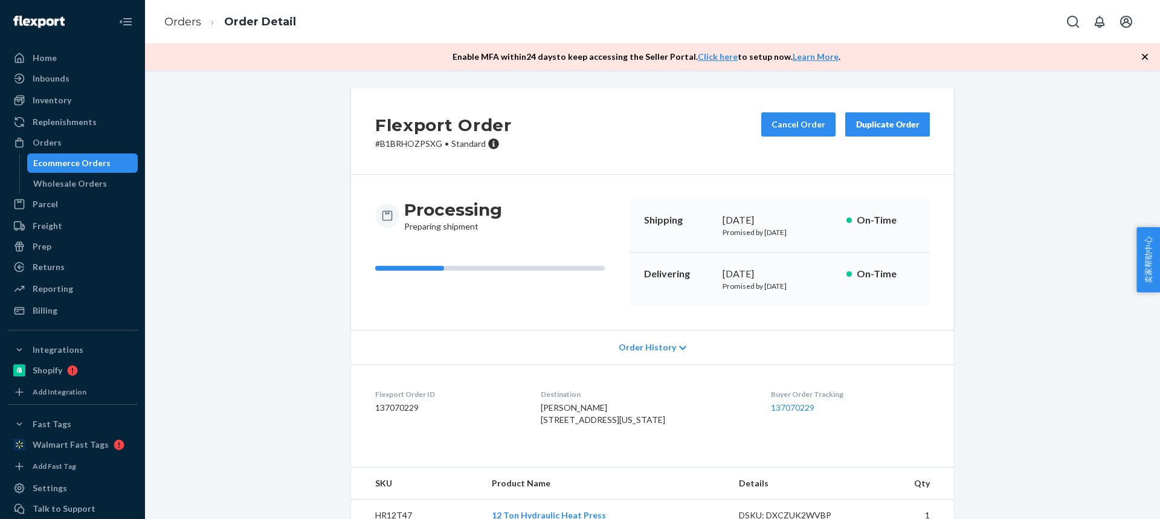
click at [607, 425] on span "[PERSON_NAME] [STREET_ADDRESS][US_STATE]" at bounding box center [603, 413] width 124 height 22
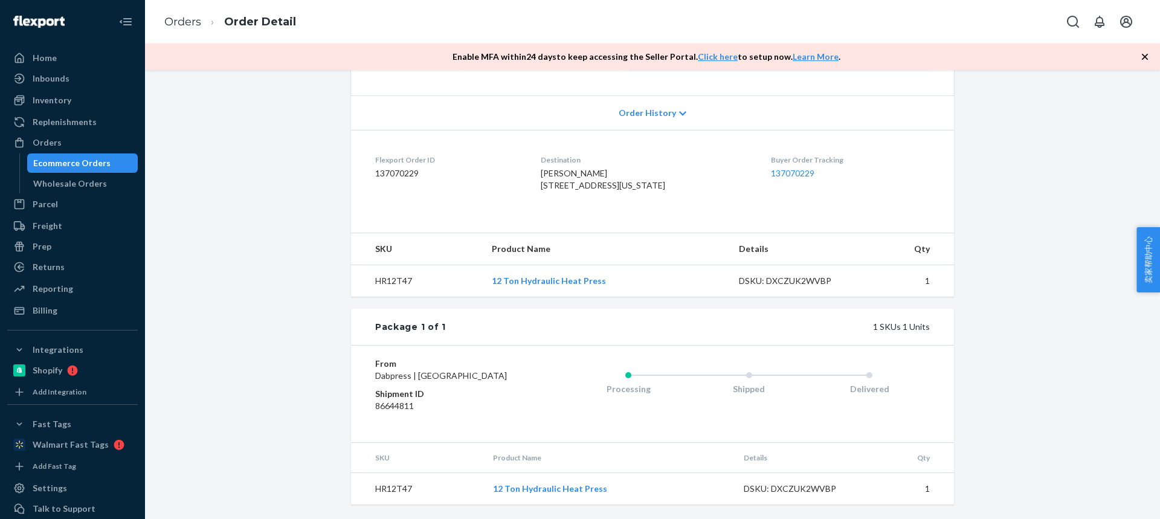
click at [384, 484] on td "HR12T47" at bounding box center [417, 489] width 132 height 32
click at [180, 21] on link "Orders" at bounding box center [182, 21] width 37 height 13
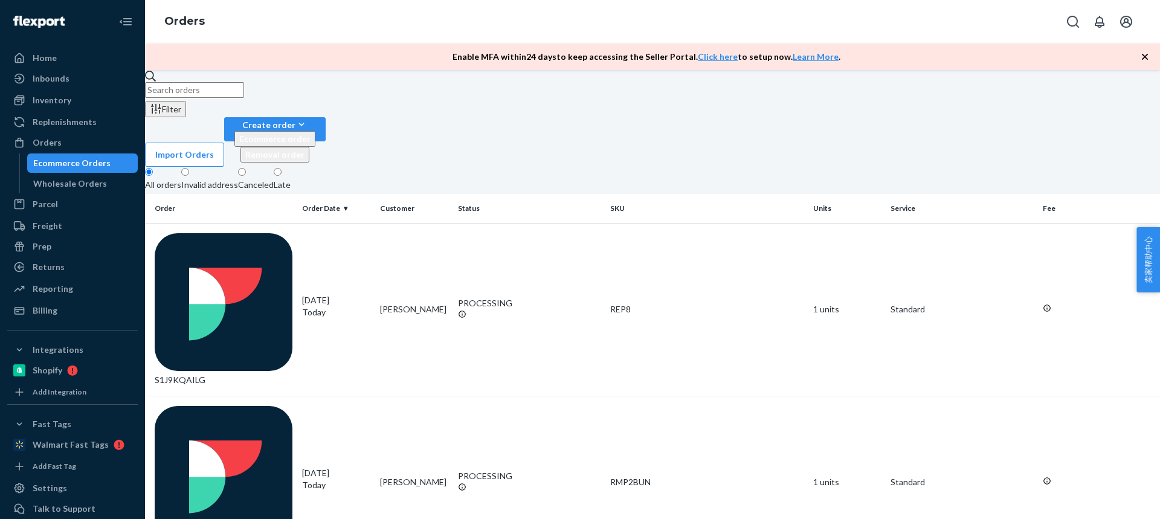
scroll to position [690, 0]
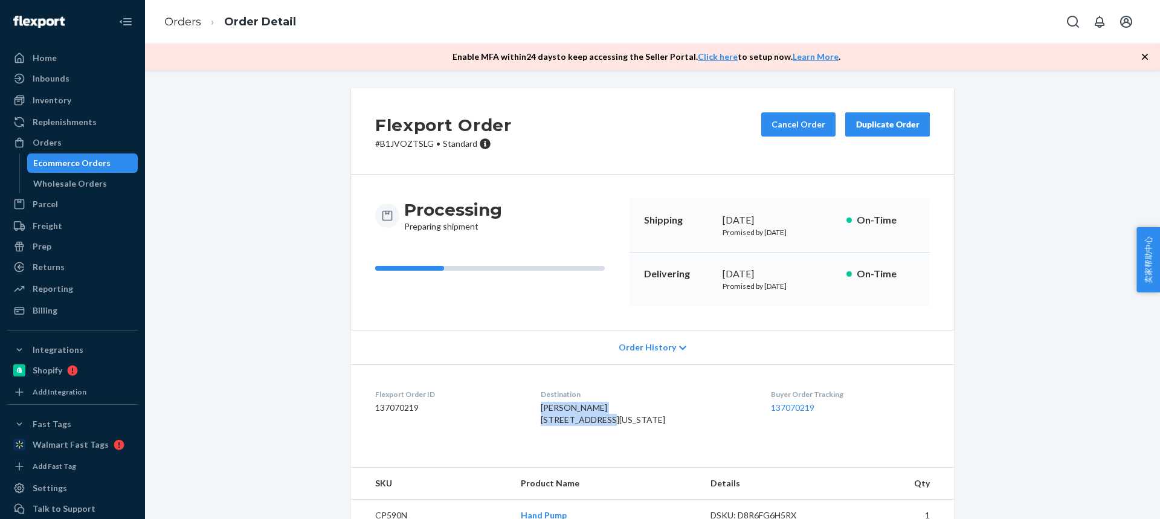
drag, startPoint x: 533, startPoint y: 410, endPoint x: 610, endPoint y: 421, distance: 78.2
click at [611, 422] on dl "Flexport Order ID 137070219 Destination [PERSON_NAME] [STREET_ADDRESS][US_STATE…" at bounding box center [652, 409] width 603 height 91
click at [541, 421] on span "[PERSON_NAME] [STREET_ADDRESS][US_STATE]" at bounding box center [603, 413] width 124 height 22
drag, startPoint x: 536, startPoint y: 421, endPoint x: 612, endPoint y: 422, distance: 76.1
click at [613, 423] on div "[PERSON_NAME] [STREET_ADDRESS][US_STATE]" at bounding box center [646, 414] width 211 height 24
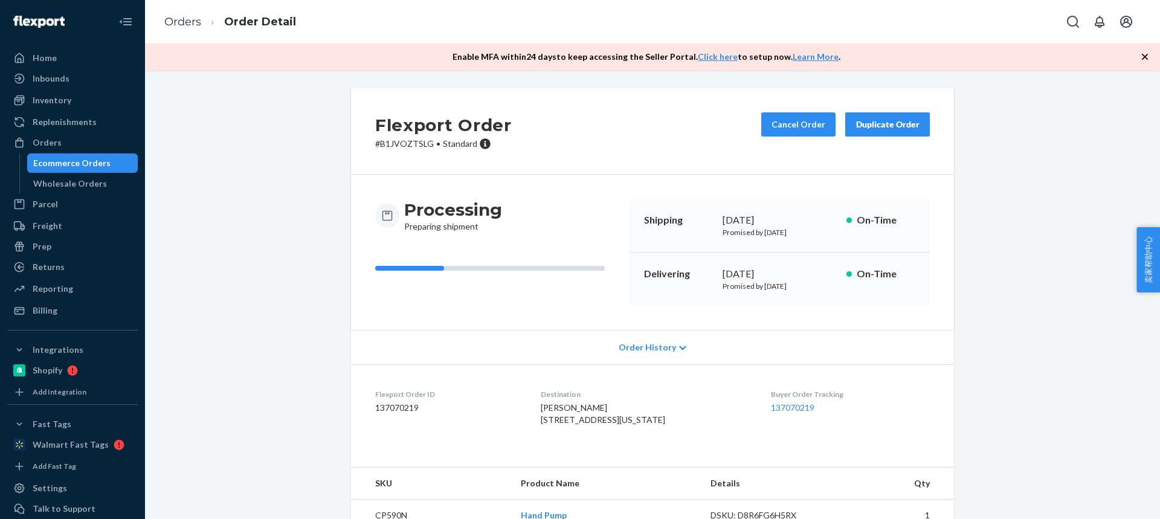
click at [608, 425] on span "[PERSON_NAME] [STREET_ADDRESS][US_STATE]" at bounding box center [603, 413] width 124 height 22
click at [606, 425] on span "[PERSON_NAME] [STREET_ADDRESS][US_STATE]" at bounding box center [603, 413] width 124 height 22
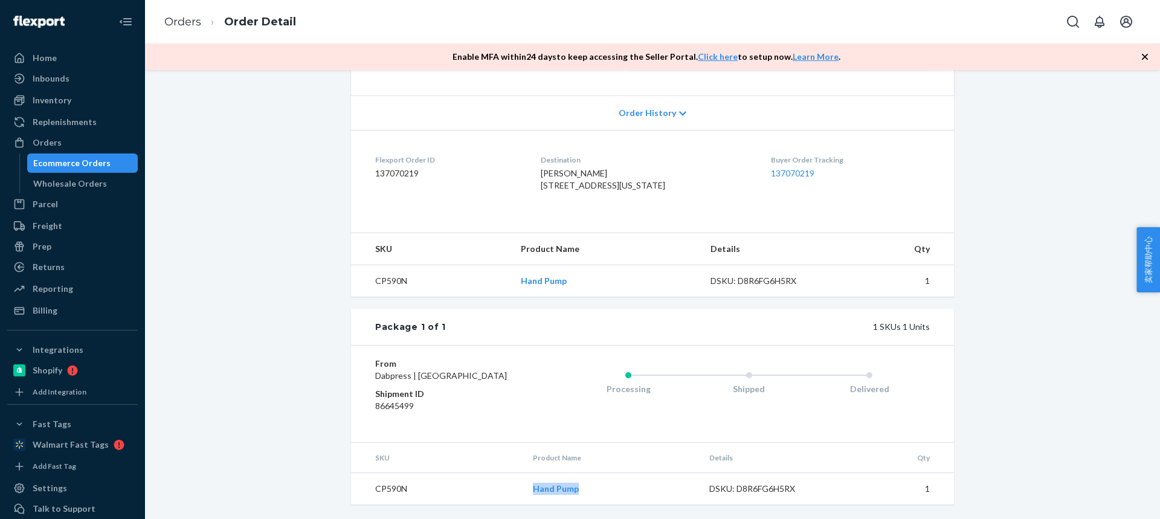
drag, startPoint x: 524, startPoint y: 484, endPoint x: 579, endPoint y: 487, distance: 55.0
click at [579, 487] on tr "CP590N Hand Pump DSKU: D8R6FG6H5RX 1" at bounding box center [652, 489] width 603 height 32
click at [178, 13] on ol "Orders Order Detail" at bounding box center [230, 22] width 151 height 36
click at [179, 21] on link "Orders" at bounding box center [182, 21] width 37 height 13
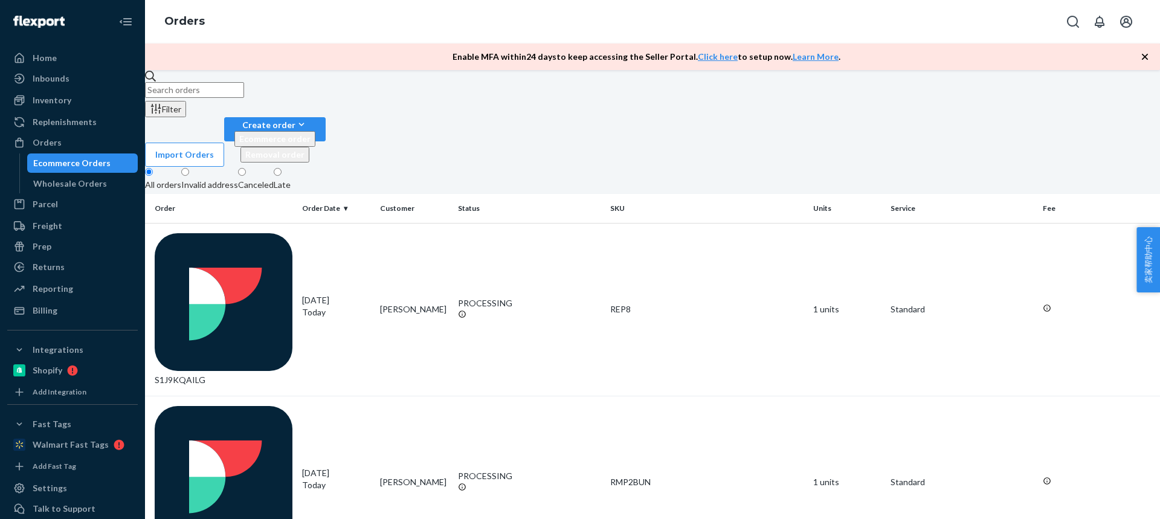
scroll to position [605, 0]
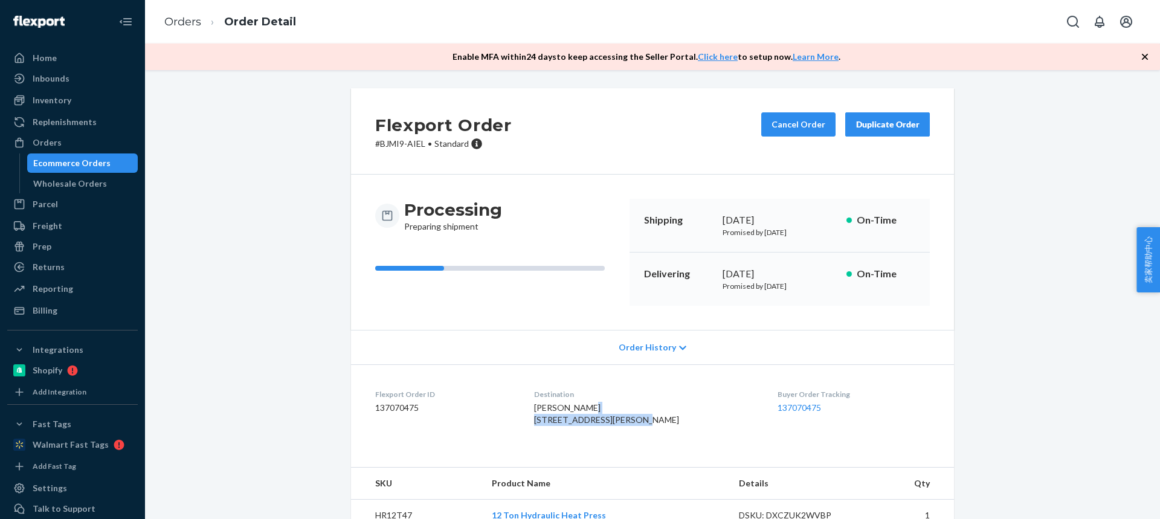
drag, startPoint x: 540, startPoint y: 420, endPoint x: 648, endPoint y: 419, distance: 107.5
click at [648, 419] on dl "Flexport Order ID 137070475 Destination [PERSON_NAME] [STREET_ADDRESS][PERSON_N…" at bounding box center [652, 409] width 603 height 91
click at [587, 425] on span "[PERSON_NAME] [STREET_ADDRESS][PERSON_NAME]" at bounding box center [606, 413] width 145 height 22
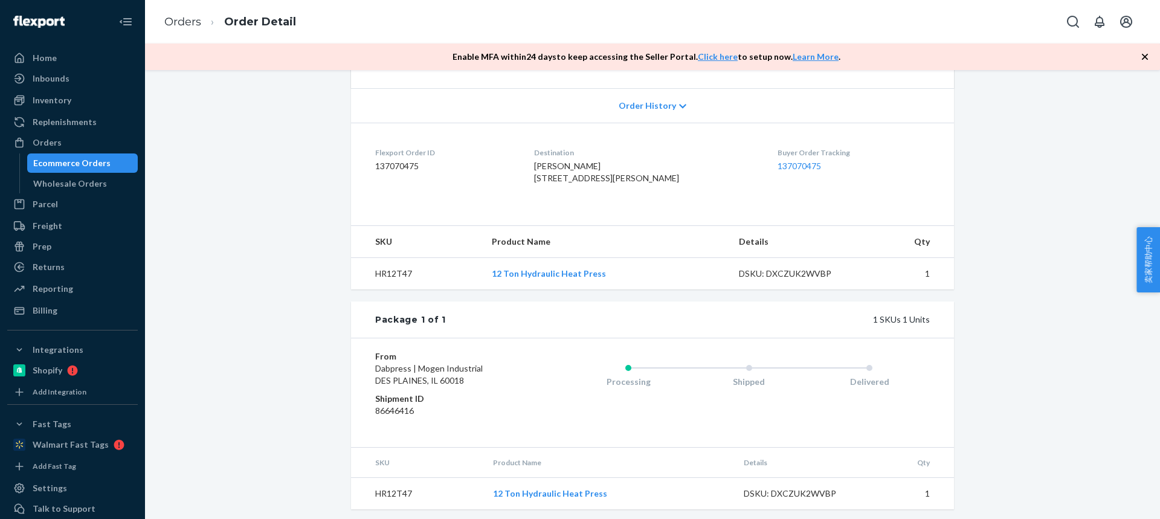
scroll to position [271, 0]
click at [385, 266] on td "HR12T47" at bounding box center [416, 269] width 131 height 32
click at [184, 21] on link "Orders" at bounding box center [182, 21] width 37 height 13
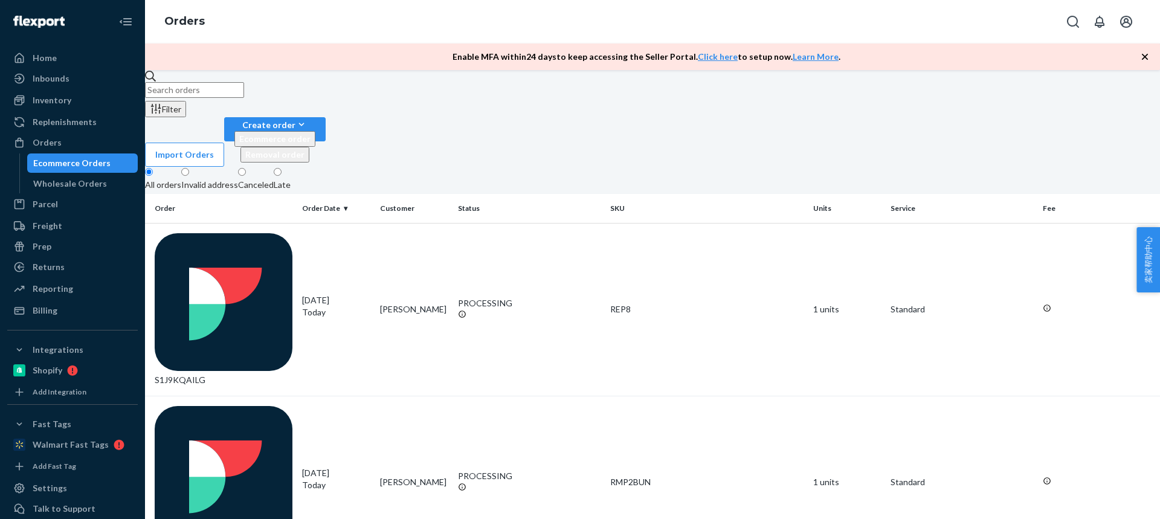
scroll to position [605, 0]
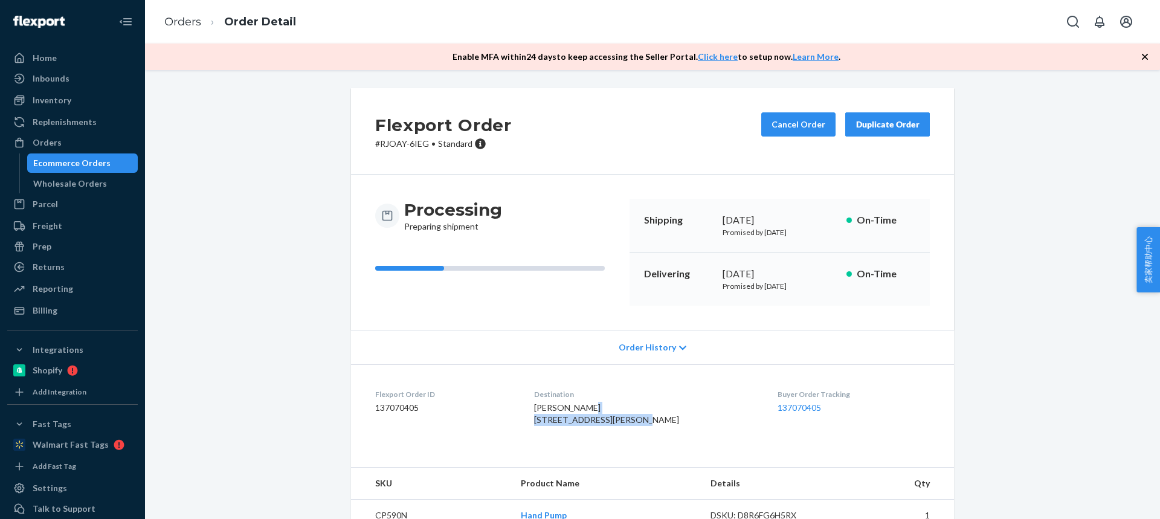
drag, startPoint x: 553, startPoint y: 420, endPoint x: 650, endPoint y: 421, distance: 97.3
click at [651, 422] on div "[PERSON_NAME] [STREET_ADDRESS][PERSON_NAME]" at bounding box center [646, 414] width 225 height 24
click at [588, 425] on span "[PERSON_NAME] [STREET_ADDRESS][PERSON_NAME]" at bounding box center [606, 413] width 145 height 22
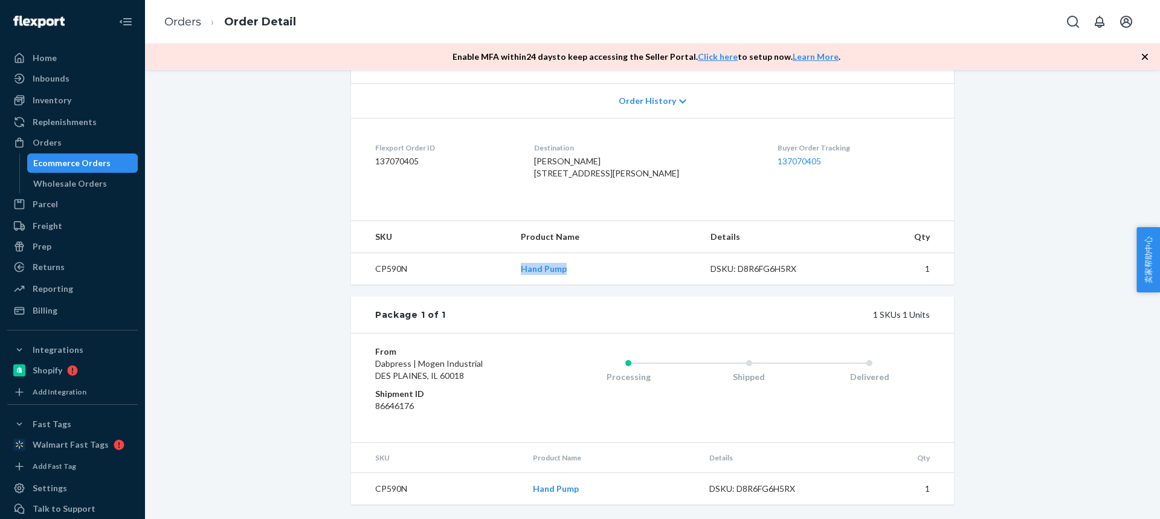
drag, startPoint x: 563, startPoint y: 270, endPoint x: 580, endPoint y: 269, distance: 17.5
click at [581, 270] on tr "CP590N Hand Pump DSKU: D8R6FG6H5RX 1" at bounding box center [652, 269] width 603 height 32
